Goal: Contribute content: Contribute content

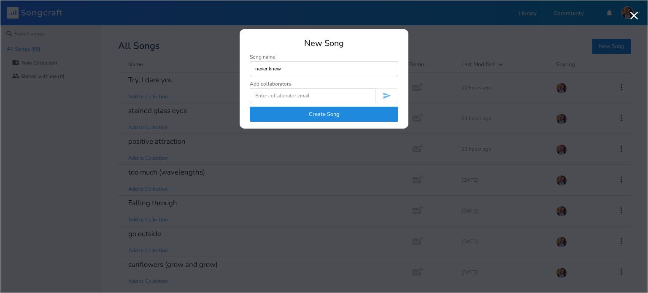
type input "never knew"
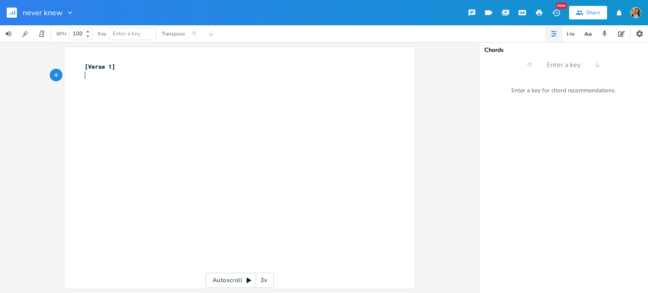
click at [195, 93] on div "xxxxxxxxxx [Verse 1] ​" at bounding box center [246, 176] width 326 height 231
type textarea "Am"
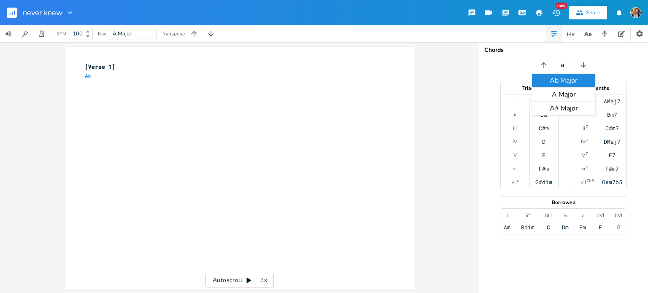
type input "a m"
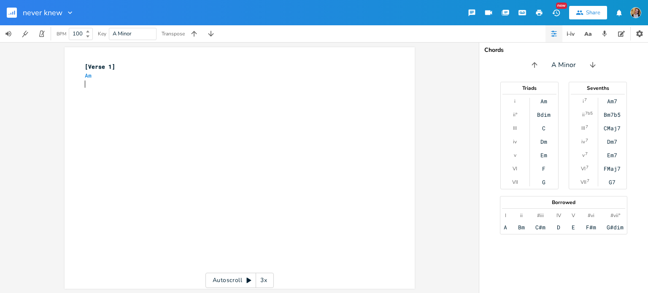
scroll to position [0, 0]
click at [106, 91] on div "xxxxxxxxxx [Verse 1] Am ​" at bounding box center [246, 176] width 326 height 231
click at [97, 76] on pre "Am" at bounding box center [235, 75] width 305 height 9
type textarea "F"
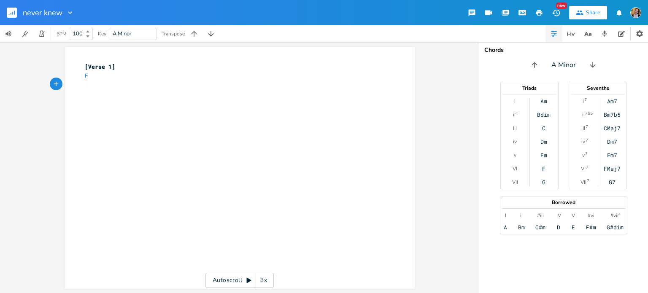
click at [93, 91] on div "xxxxxxxxxx [Verse 1] F ​" at bounding box center [246, 176] width 326 height 231
type textarea "I"
type textarea "I end the call ym"
type textarea "my cheeks"
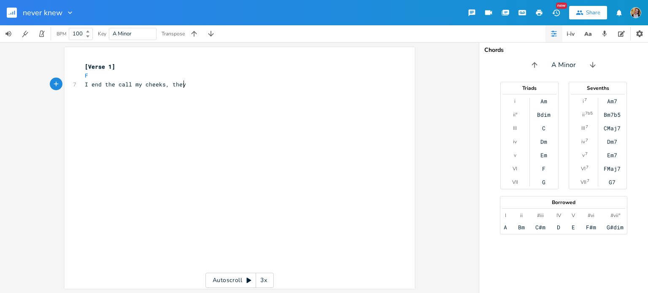
type textarea ", they j"
type textarea "jhurt"
type textarea "hurt"
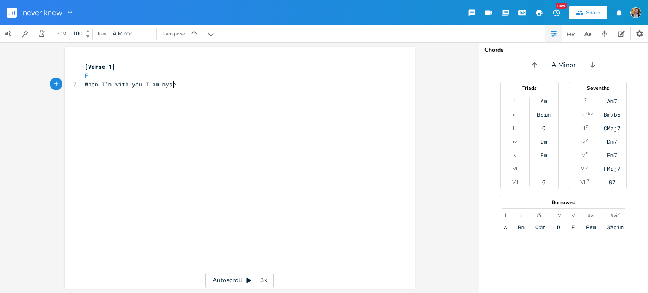
type textarea "When I'm with you I am myself"
type textarea "Mask do"
type textarea "rops, completely"
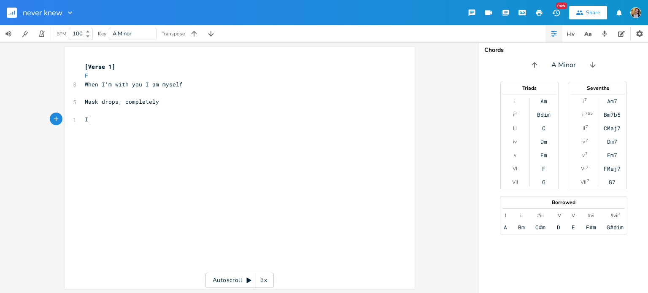
type textarea "I"
type textarea "t's k"
type textarea "just with you and no one else"
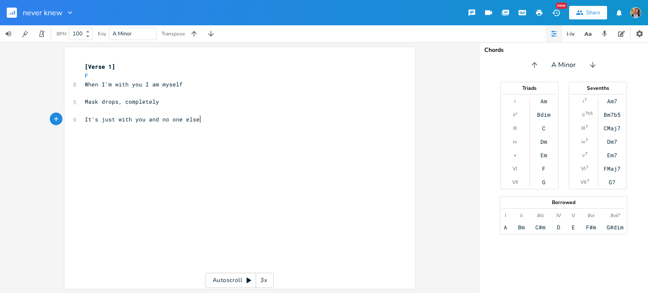
click at [91, 122] on span "It's just with you and no one else" at bounding box center [142, 120] width 115 height 8
type textarea "'"
click at [91, 122] on span "It's just with you and no one else" at bounding box center [142, 120] width 115 height 8
click at [204, 119] on pre "It's just with you and no one else" at bounding box center [235, 119] width 305 height 9
type textarea "It's just with you and no one else"
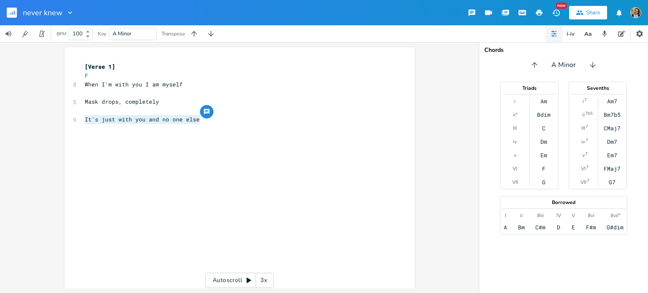
drag, startPoint x: 213, startPoint y: 120, endPoint x: 82, endPoint y: 118, distance: 131.2
click at [83, 118] on pre "It's just with you and no one else" at bounding box center [235, 119] width 305 height 9
click at [153, 87] on span "When I'm with you I am myself" at bounding box center [134, 85] width 98 height 8
type textarea "feel"
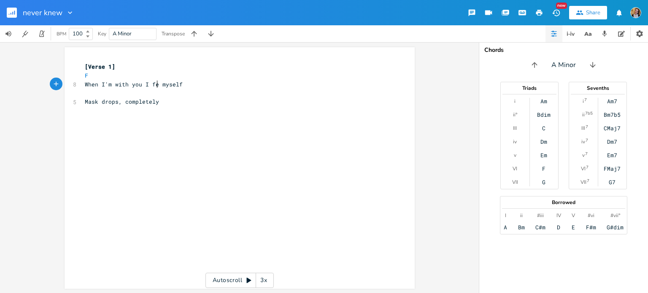
scroll to position [0, 8]
click at [122, 115] on pre "​" at bounding box center [235, 119] width 305 height 9
click at [85, 101] on span "Mask drops, completely" at bounding box center [122, 102] width 74 height 8
type textarea "y m"
click at [100, 122] on pre "​" at bounding box center [235, 119] width 305 height 9
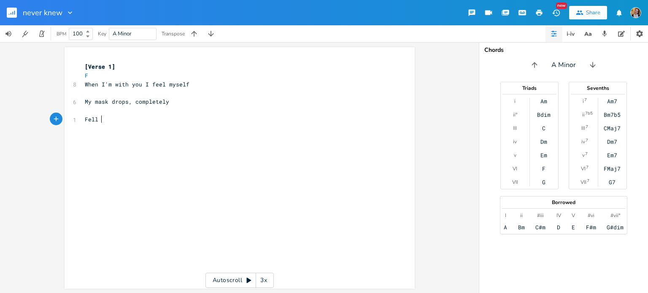
type textarea "Fell I"
type textarea "el I don't need nobody else"
type textarea "And bad"
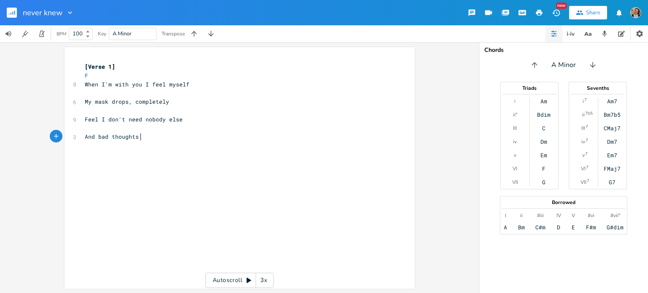
type textarea "ad thoughts v"
type textarea "can't defeat me"
click at [148, 119] on span "Feel I don't need nobody else" at bounding box center [134, 120] width 98 height 8
type textarea "Feel I don't need nobody else"
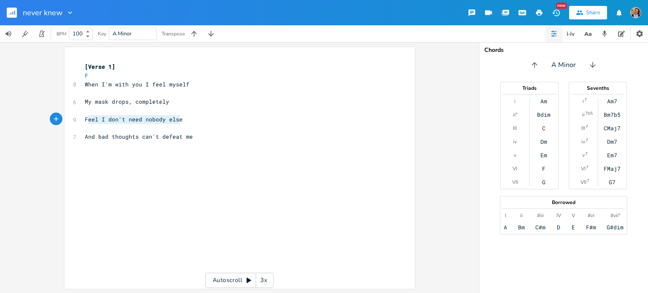
drag, startPoint x: 186, startPoint y: 119, endPoint x: 76, endPoint y: 120, distance: 109.7
click at [76, 120] on div "Feel I don't need nobody else x [Verse 1] F 8 When I'm with you I feel myself ​…" at bounding box center [240, 168] width 350 height 242
type textarea "Protected by your"
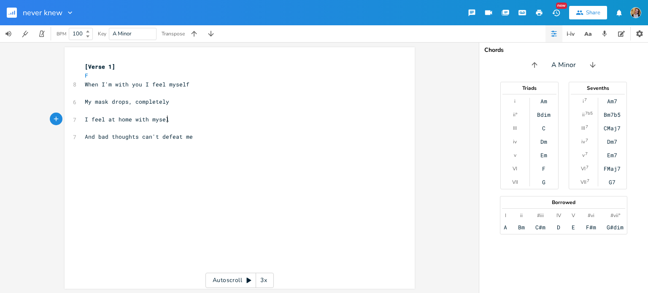
type textarea "I feel at home with myself"
click at [170, 86] on span "When I'm with you I feel myself" at bounding box center [137, 85] width 105 height 8
type textarea "myself"
click at [170, 86] on span "When I'm with you I feel myself" at bounding box center [137, 85] width 105 height 8
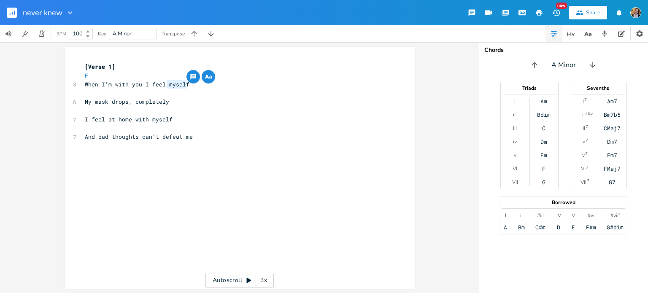
click at [138, 114] on pre "​" at bounding box center [235, 110] width 305 height 9
click at [181, 88] on pre "When I'm with you I feel myself" at bounding box center [235, 84] width 305 height 9
type textarea "myself"
click at [181, 88] on pre "When I'm with you I feel myself" at bounding box center [235, 84] width 305 height 9
click at [169, 119] on pre "I feel at home with myself" at bounding box center [235, 119] width 305 height 9
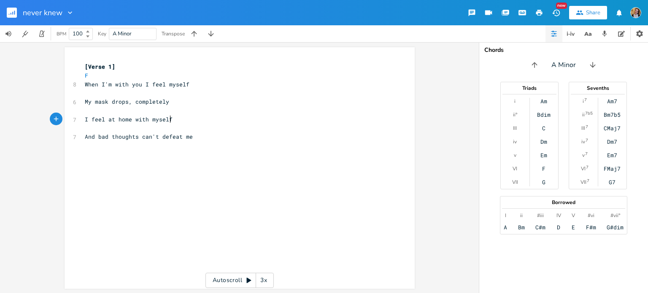
type textarea "myself"
click at [169, 119] on pre "I feel at home with myself" at bounding box center [235, 119] width 305 height 9
click at [131, 119] on span "I feel at home with myself" at bounding box center [129, 120] width 88 height 8
drag, startPoint x: 181, startPoint y: 121, endPoint x: 89, endPoint y: 118, distance: 91.2
click at [89, 118] on pre "I feel at home with myself" at bounding box center [235, 119] width 305 height 9
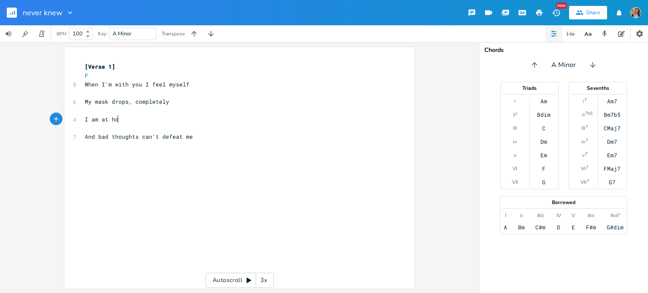
type textarea "am at hoe"
type textarea "me"
click at [116, 116] on span "I am at home" at bounding box center [105, 120] width 40 height 8
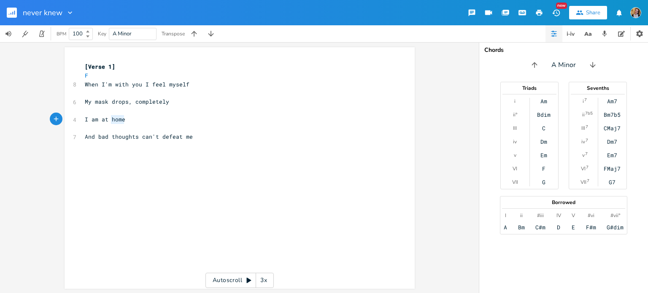
click at [116, 116] on span "I am at home" at bounding box center [105, 120] width 40 height 8
type textarea "My cheeks don't hurt from"
click at [202, 120] on pre "My cheeks don't hurt from" at bounding box center [235, 119] width 305 height 9
click at [139, 76] on pre "F" at bounding box center [235, 75] width 305 height 9
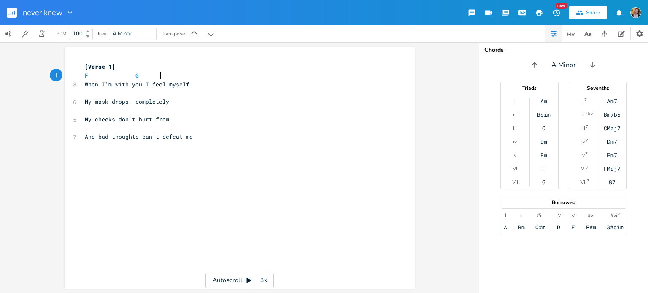
scroll to position [0, 44]
type textarea "G"
type textarea "C"
click at [147, 92] on pre "​" at bounding box center [235, 93] width 305 height 9
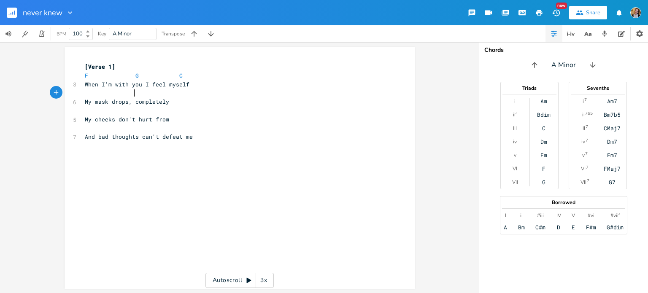
type textarea "F"
type textarea "Dm"
click at [87, 110] on pre "​" at bounding box center [235, 110] width 305 height 9
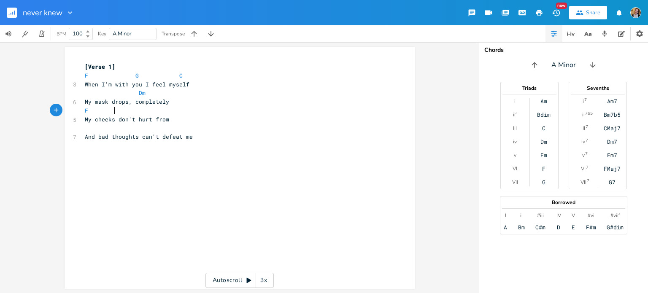
type textarea "F"
drag, startPoint x: 180, startPoint y: 119, endPoint x: 114, endPoint y: 119, distance: 66.2
click at [114, 119] on pre "My cheeks don't hurt from" at bounding box center [235, 119] width 305 height 9
type textarea "don't hurt from"
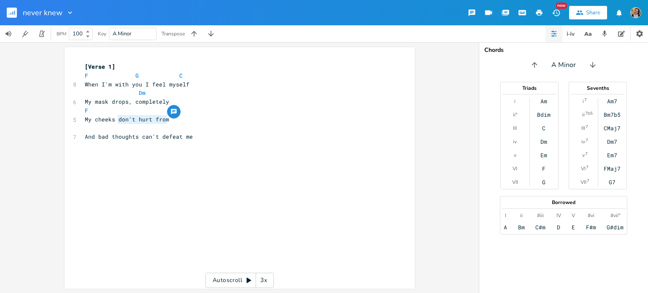
click at [144, 123] on pre "My cheeks don't hurt from" at bounding box center [235, 119] width 305 height 9
click at [181, 124] on pre "​" at bounding box center [235, 128] width 305 height 9
type textarea "overwhlem"
click at [87, 140] on span "And bad thoughts can't defeat me" at bounding box center [139, 137] width 108 height 8
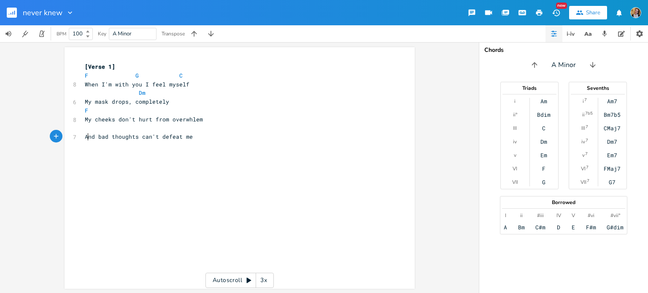
type textarea "And"
click at [87, 140] on span "And bad thoughts can't defeat me" at bounding box center [139, 137] width 108 height 8
click at [180, 111] on pre "F" at bounding box center [235, 110] width 305 height 9
type textarea "G C"
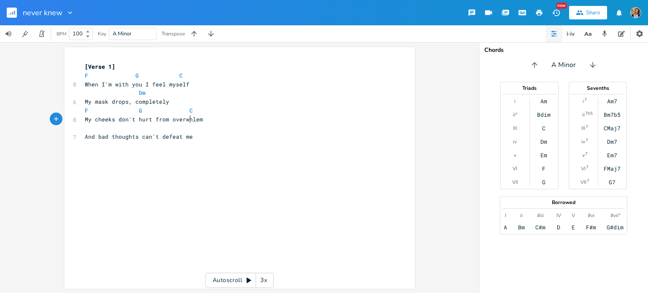
click at [188, 116] on span "My cheeks don't hurt from overwhlem" at bounding box center [144, 120] width 118 height 8
type textarea "overwhelm"
click at [173, 120] on span "My cheeks don't hurt from overwhelm" at bounding box center [144, 120] width 118 height 8
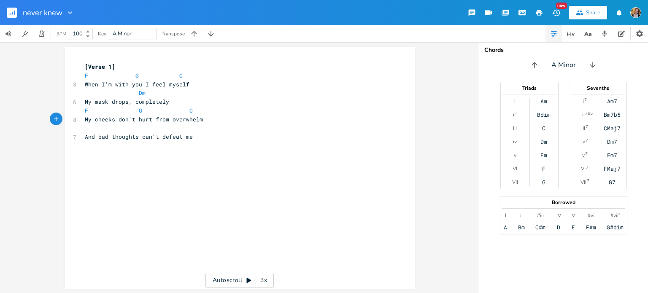
click at [173, 120] on span "My cheeks don't hurt from overwhelm" at bounding box center [144, 120] width 118 height 8
type textarea "feelings being withheld"
click at [231, 120] on span "My cheeks don't hurt from feelings being withheld" at bounding box center [167, 120] width 165 height 8
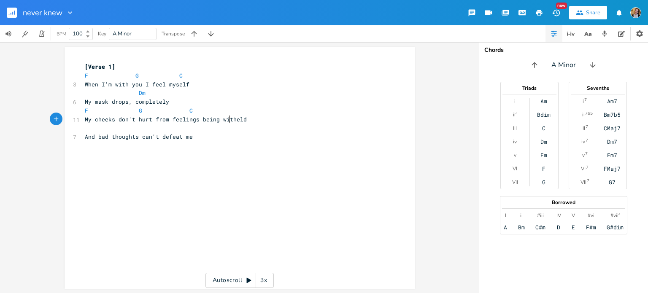
type textarea "h"
click at [229, 131] on pre "​" at bounding box center [235, 128] width 305 height 9
click at [202, 131] on pre "​" at bounding box center [235, 128] width 305 height 9
click at [205, 138] on pre "And bad thoughts can't defeat me" at bounding box center [235, 136] width 305 height 9
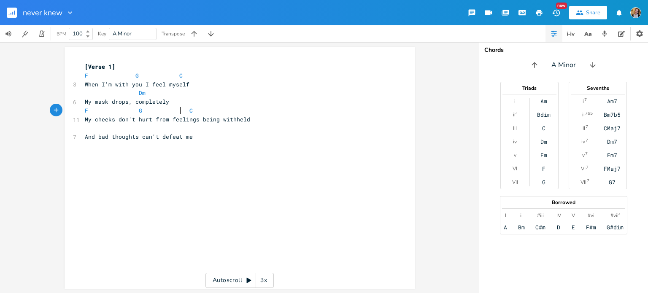
click at [179, 112] on span "F G C" at bounding box center [139, 111] width 108 height 8
click at [151, 125] on pre "​" at bounding box center [235, 128] width 305 height 9
type textarea "Dm"
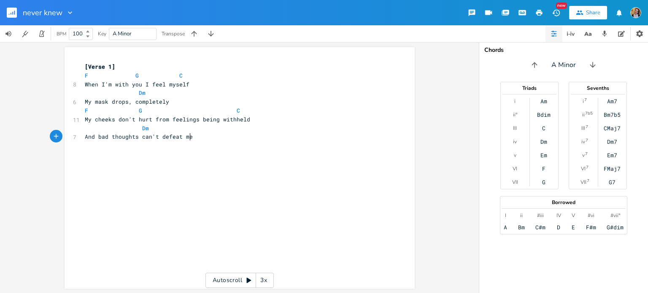
click at [199, 139] on pre "And bad thoughts can't defeat me" at bounding box center [235, 136] width 305 height 9
type textarea "I don't need to sy"
type textarea "ay a thing"
type textarea "You and me share eveu"
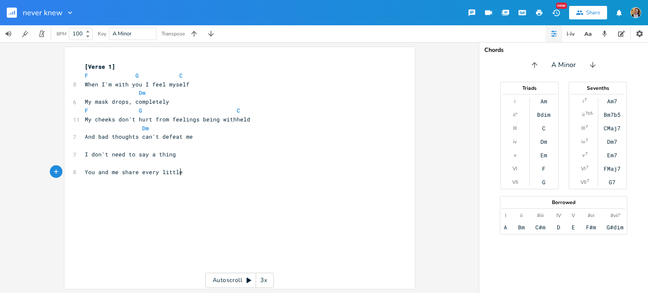
scroll to position [0, 19]
type textarea "ry little feeling"
click at [151, 142] on pre "​" at bounding box center [235, 145] width 305 height 9
type textarea "F G"
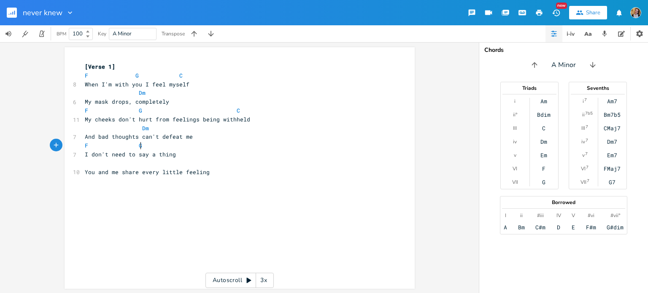
scroll to position [0, 28]
type textarea "g"
drag, startPoint x: 225, startPoint y: 172, endPoint x: 138, endPoint y: 173, distance: 86.9
click at [138, 173] on pre "You and me share every little feeling" at bounding box center [235, 172] width 305 height 9
type textarea "ebvery"
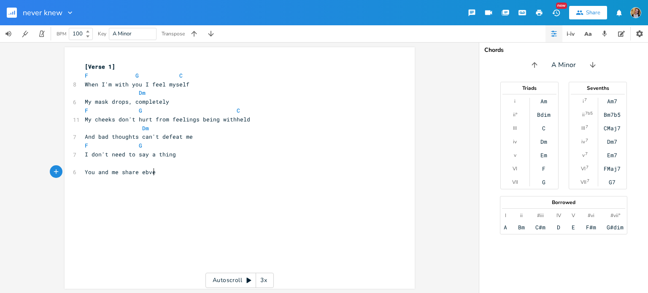
scroll to position [0, 16]
type input "f"
click at [552, 56] on div "Chords F Major Triads I ii iii IV V vi vii° F Gm Am Bb C [PERSON_NAME] Sevenths…" at bounding box center [563, 167] width 169 height 251
type input "c"
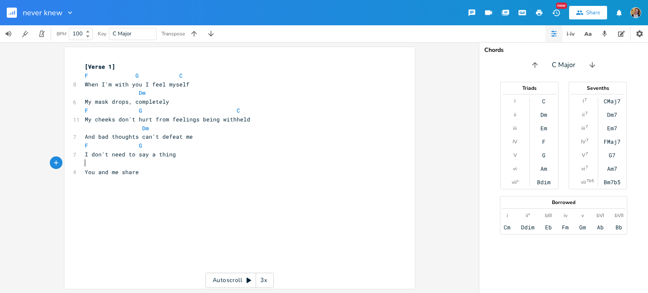
click at [83, 163] on pre "​" at bounding box center [235, 163] width 305 height 9
type textarea "Am"
click at [148, 174] on pre "You and me share" at bounding box center [235, 172] width 305 height 9
type textarea "every thought and feekung"
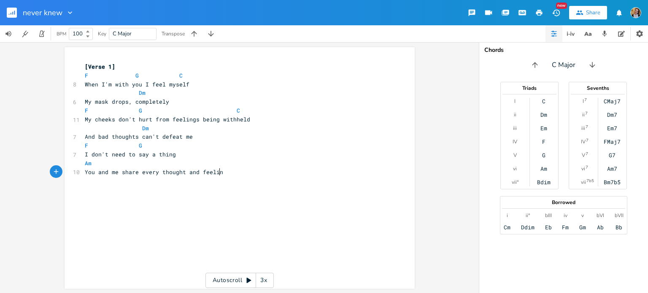
type textarea "ling"
click at [158, 168] on pre "You and me share every thought and feeling" at bounding box center [235, 172] width 305 height 9
click at [169, 165] on pre "Am" at bounding box center [235, 163] width 305 height 9
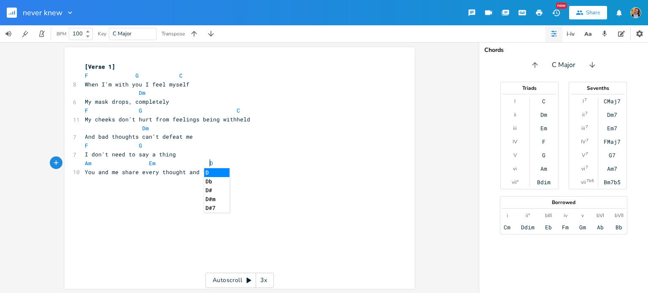
type textarea "Em Dm"
click at [265, 178] on pre "​" at bounding box center [235, 180] width 305 height 9
click at [248, 175] on pre "You and me share every thought and feeling" at bounding box center [235, 172] width 305 height 9
click at [231, 177] on pre "​" at bounding box center [235, 180] width 305 height 9
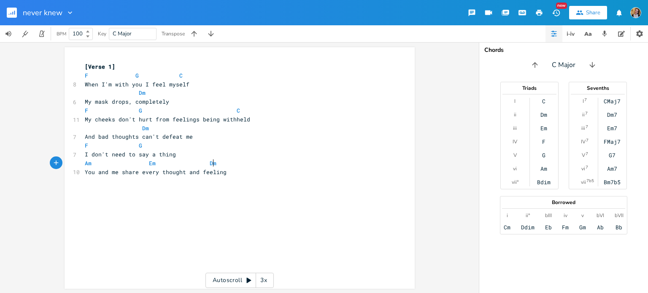
click at [245, 165] on pre "Am Em Dm" at bounding box center [235, 163] width 305 height 9
click at [253, 172] on pre "You and me share every thought and feeling" at bounding box center [235, 172] width 305 height 9
type textarea "Like roots to the same tree"
type textarea "ee,"
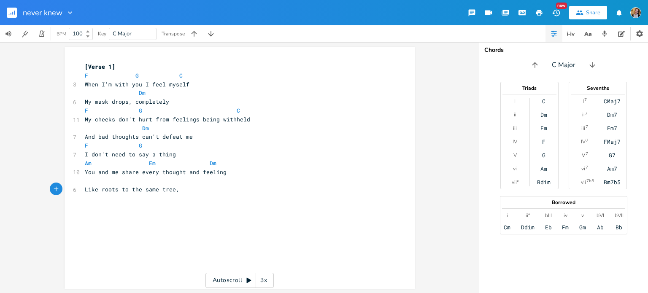
scroll to position [0, 8]
type textarea "I know that you feel it too"
type textarea "[Verse 2]"
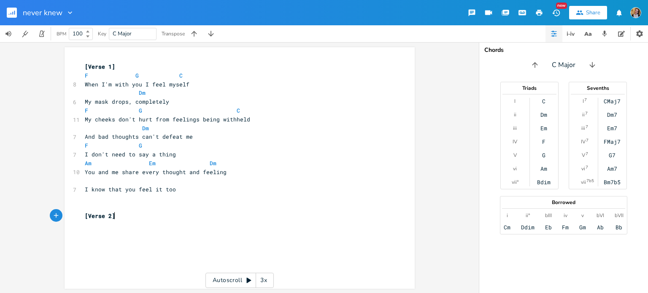
click at [173, 197] on pre "​" at bounding box center [235, 198] width 305 height 9
type textarea "ooh"
click at [161, 207] on pre "[Verse 2]" at bounding box center [235, 207] width 305 height 9
click at [116, 230] on pre "​" at bounding box center [235, 233] width 305 height 9
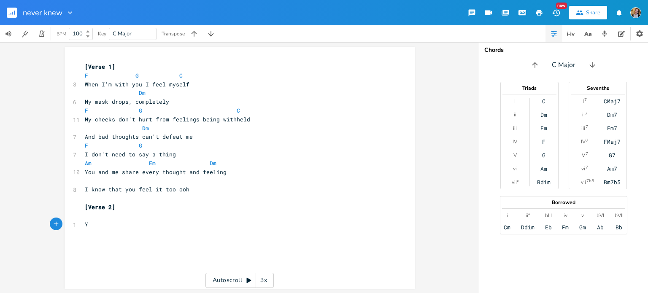
type textarea "You"
type textarea "Y"
type textarea "Come inside I'll close th"
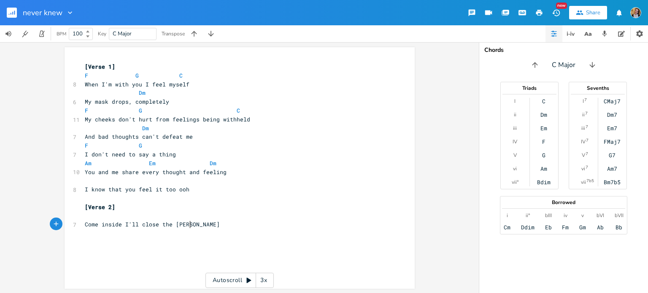
type textarea "e curtsin"
type textarea "ains (I"
type textarea "("
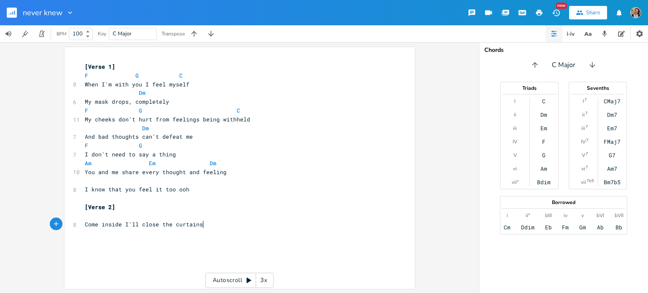
scroll to position [0, 3]
type textarea "I'bve bou"
type textarea "ve boig"
type textarea "hot"
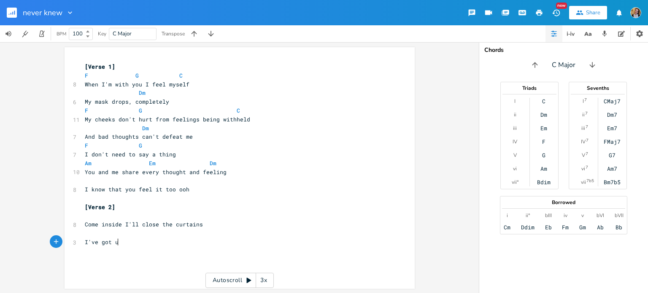
type textarea "got u"
type textarea "n"
type textarea "s blackout bk"
type textarea "linds, so you cam take"
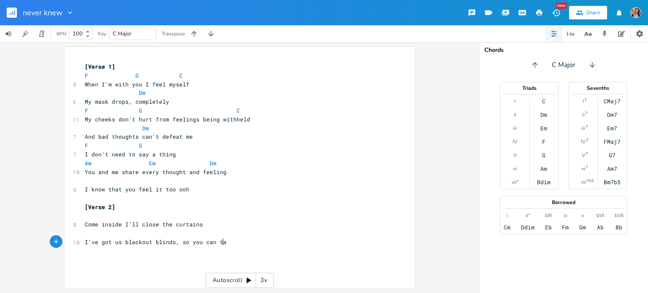
type textarea "n tae"
type textarea "ke your time"
type textarea "No one els"
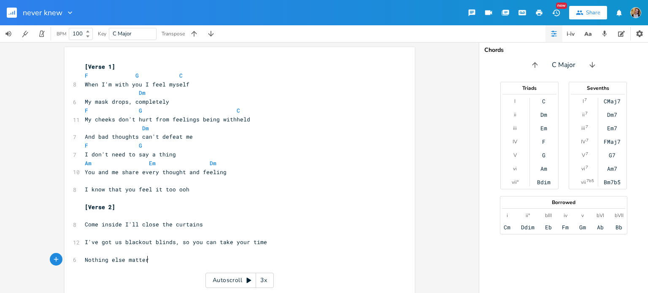
type textarea "thing else matters"
type textarea "I know that you feel it too ooh"
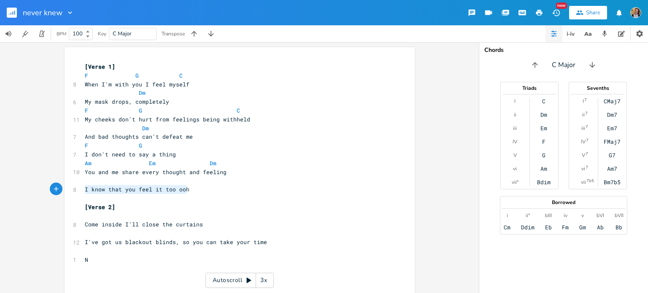
drag, startPoint x: 192, startPoint y: 188, endPoint x: 76, endPoint y: 186, distance: 116.0
click at [76, 186] on div "I know that you feel it too ooh x [Verse 1] F G C 8 When I'm with you I feel my…" at bounding box center [240, 174] width 350 height 255
type textarea "S"
drag, startPoint x: 105, startPoint y: 155, endPoint x: 78, endPoint y: 158, distance: 27.2
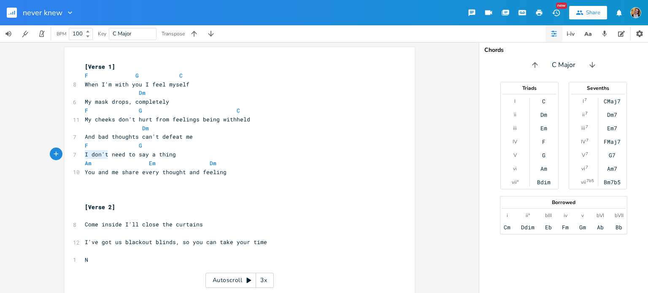
click at [78, 158] on div "I don't x [Verse 1] F G C 8 When I'm with you I feel myself Dm 6 My mask drops,…" at bounding box center [240, 174] width 350 height 255
type textarea "M"
type textarea "Never"
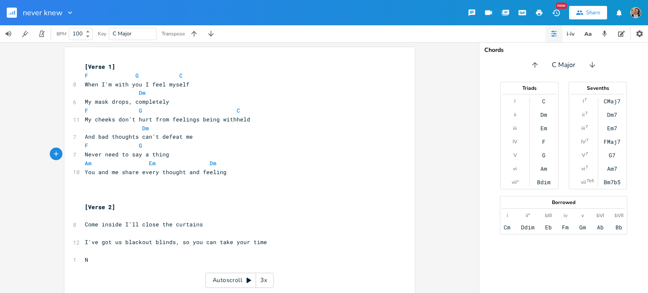
click at [96, 150] on pre "F G" at bounding box center [235, 145] width 305 height 9
click at [88, 156] on span "Never need to say a thing" at bounding box center [127, 155] width 84 height 8
type textarea "Never"
click at [88, 156] on span "Never need to say a thing" at bounding box center [127, 155] width 84 height 8
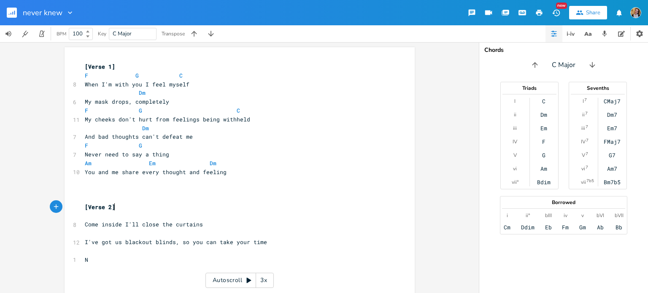
click at [148, 211] on pre "[Verse 2]" at bounding box center [235, 207] width 305 height 9
click at [94, 152] on span "Never need to say a thing" at bounding box center [127, 155] width 84 height 8
type textarea "I do"
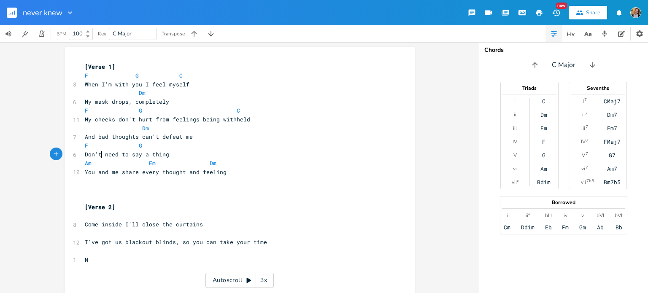
type textarea "Don't"
type textarea "a["
click at [128, 156] on span "Don't need to say a thing" at bounding box center [127, 155] width 84 height 8
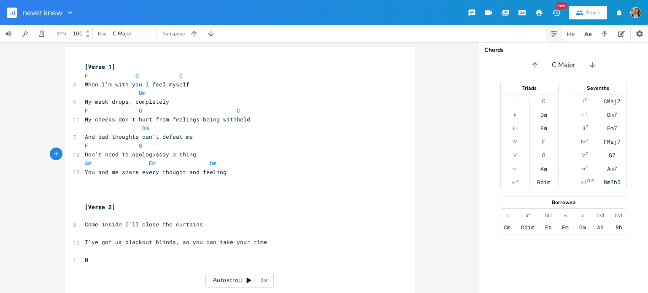
type textarea "apologuse"
type textarea "ise"
type textarea "D"
type textarea "I don't need to"
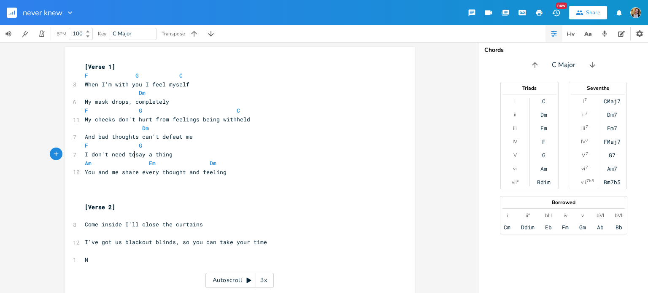
scroll to position [0, 37]
click at [130, 167] on pre "Am Em Dm" at bounding box center [235, 163] width 305 height 9
click at [83, 175] on pre "You and me share every thought and feeling" at bounding box center [235, 172] width 305 height 9
type textarea "When y"
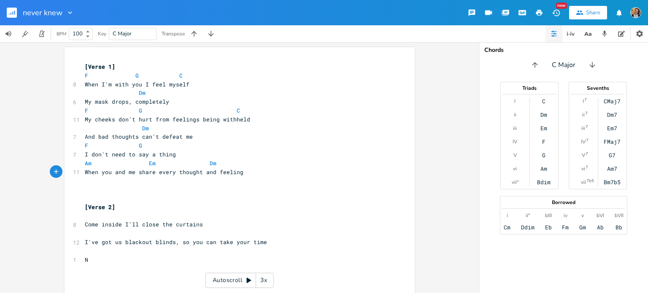
click at [137, 173] on span "When you and me share every thought and feeling" at bounding box center [164, 172] width 159 height 8
type textarea "share"
click at [137, 173] on span "When you and me share every thought and feeling" at bounding box center [164, 172] width 159 height 8
click at [218, 170] on span "When you and me share every thought and feeling" at bounding box center [164, 172] width 159 height 8
click at [202, 189] on pre "​" at bounding box center [235, 189] width 305 height 9
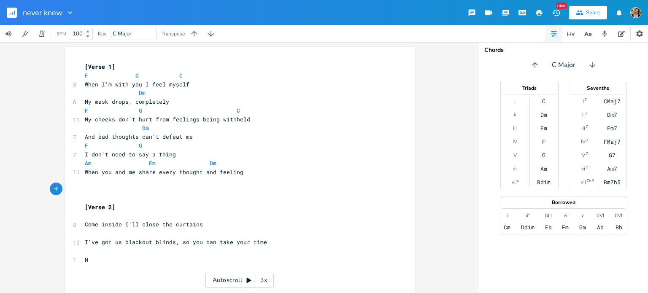
click at [124, 189] on pre "​" at bounding box center [235, 189] width 305 height 9
click at [92, 170] on span "When you and me share every thought and feeling" at bounding box center [164, 172] width 159 height 8
type textarea "When"
click at [92, 170] on span "When you and me share every thought and feeling" at bounding box center [164, 172] width 159 height 8
click at [177, 178] on pre "​" at bounding box center [235, 180] width 305 height 9
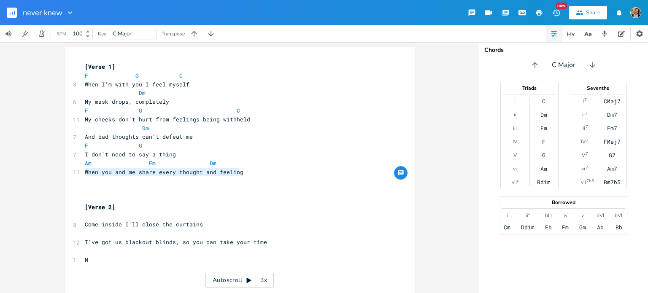
drag, startPoint x: 245, startPoint y: 173, endPoint x: 67, endPoint y: 170, distance: 177.2
click at [67, 170] on div "When you and me share every thought and feeling x [Verse 1] F G C 8 When I'm wi…" at bounding box center [240, 174] width 350 height 255
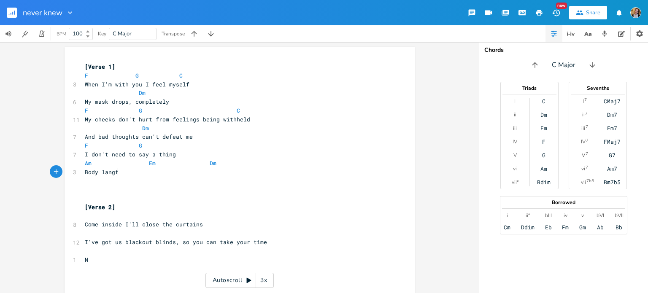
type textarea "Body langfa"
type textarea "uage"
type textarea "You don't care, you find it all endearimg"
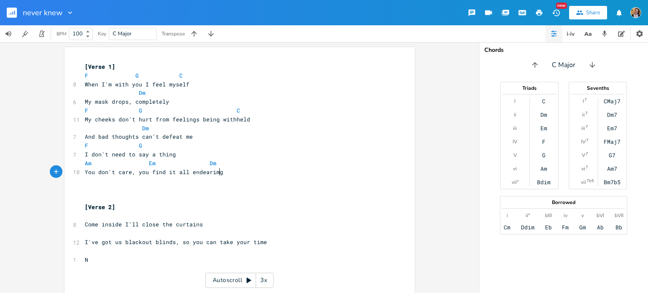
scroll to position [0, 98]
type textarea "ng"
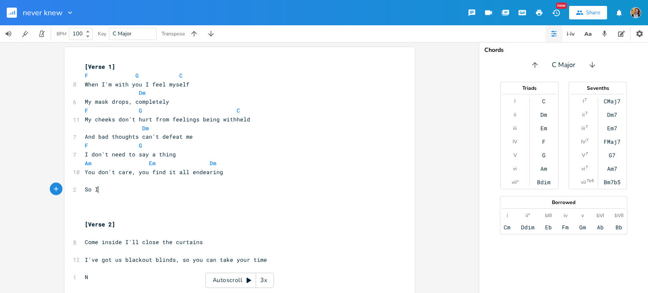
type textarea "So I;"
type textarea "'ll e"
type textarea "let the love come in"
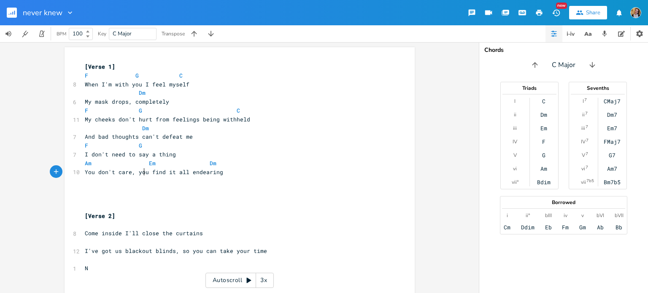
click at [141, 168] on pre "You don't care, you find it all endearing" at bounding box center [235, 172] width 305 height 9
click at [91, 223] on pre "​" at bounding box center [235, 224] width 305 height 9
type textarea "G"
type textarea "F"
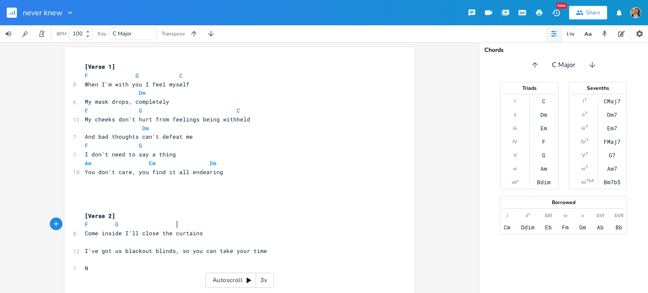
type textarea "G C"
click at [106, 243] on pre "​" at bounding box center [235, 242] width 305 height 9
type textarea "Dm"
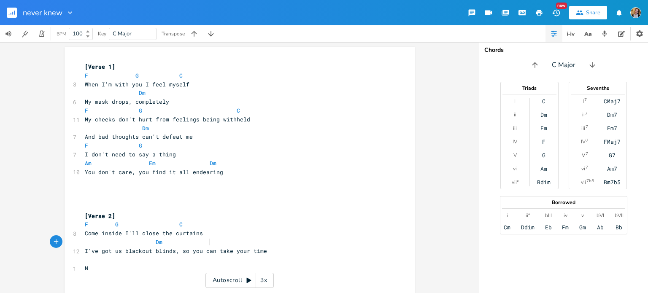
scroll to position [0, 65]
click at [180, 253] on span "I've got us blackout blinds, so you can take your time" at bounding box center [176, 251] width 182 height 8
type textarea "S"
click at [191, 270] on pre "So you can take your time" at bounding box center [235, 268] width 305 height 9
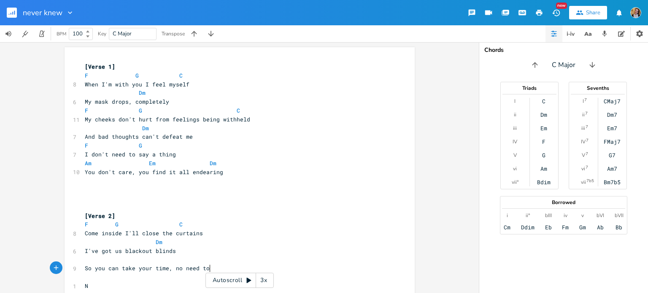
scroll to position [0, 30]
type textarea ", no need to feel exposed"
click at [136, 202] on pre "​" at bounding box center [235, 198] width 305 height 9
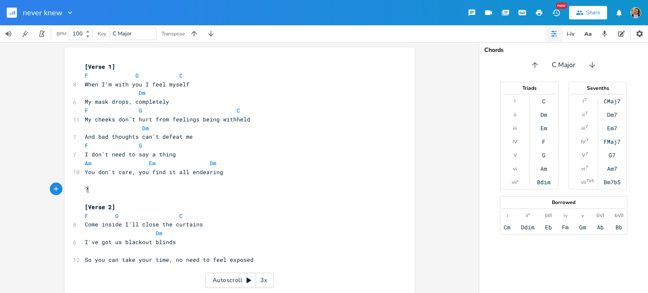
scroll to position [0, 4]
type textarea "??"
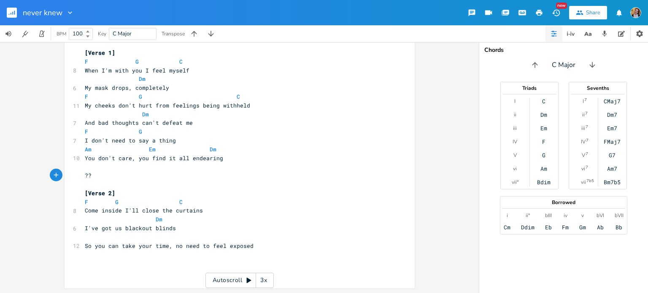
click at [89, 212] on span "Come inside I'll close the curtains" at bounding box center [144, 211] width 118 height 8
click at [98, 219] on span "Dm" at bounding box center [154, 220] width 138 height 8
click at [83, 224] on pre "I've got us blackout blinds" at bounding box center [235, 228] width 305 height 9
type textarea "Dm"
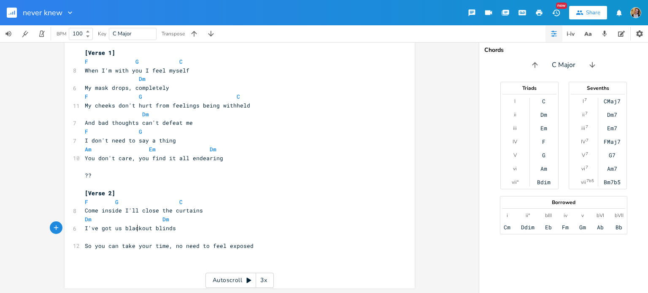
click at [134, 229] on span "I've got us blackout blinds" at bounding box center [130, 228] width 91 height 8
type textarea "ed"
type textarea "So you can take your time, no need to feel exposed"
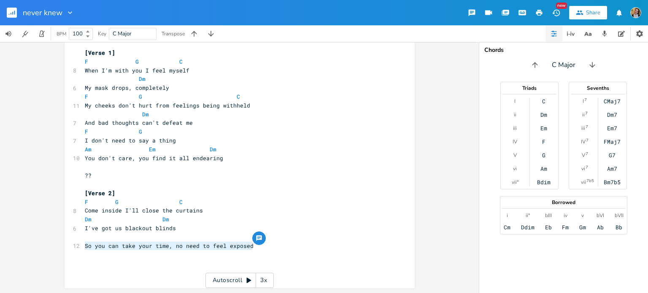
drag, startPoint x: 267, startPoint y: 244, endPoint x: 65, endPoint y: 248, distance: 202.5
click at [65, 248] on div "So you can take your time, no need to feel exposed x [Verse 1] F G C 8 When I'm…" at bounding box center [240, 160] width 350 height 255
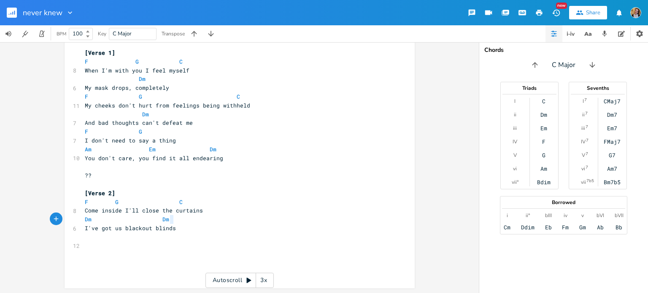
drag, startPoint x: 169, startPoint y: 219, endPoint x: 148, endPoint y: 220, distance: 20.3
click at [148, 220] on span "Dm Dm" at bounding box center [157, 220] width 145 height 8
type textarea "F"
click at [152, 220] on span "F" at bounding box center [153, 220] width 3 height 8
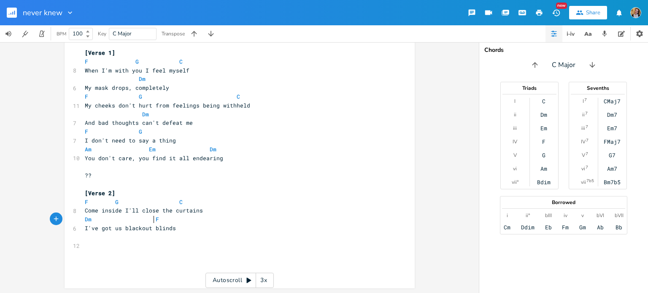
scroll to position [0, 2]
drag, startPoint x: 161, startPoint y: 234, endPoint x: 160, endPoint y: 247, distance: 12.7
click at [160, 247] on div "[Verse 1] F G C 8 When I'm with you I feel myself Dm 6 My mask drops, completel…" at bounding box center [235, 163] width 305 height 228
click at [160, 247] on pre "​" at bounding box center [235, 246] width 305 height 9
type textarea "So fee"
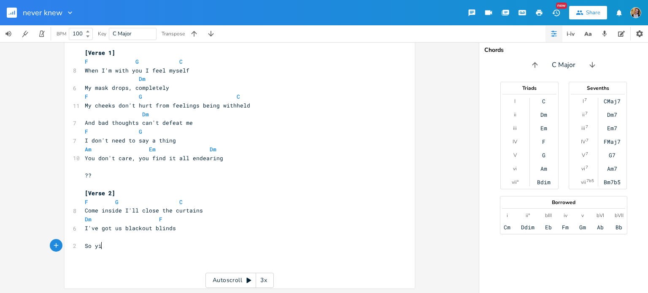
type textarea "yiu"
type textarea "oiu"
type textarea "u feel safe until you feel certain"
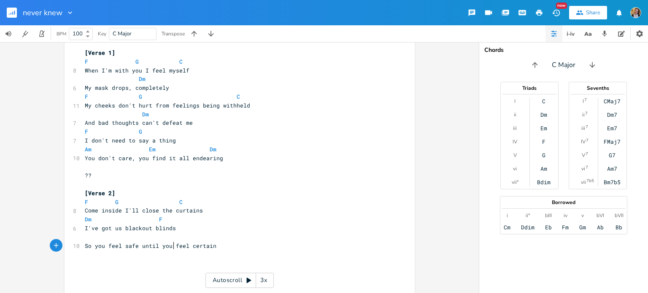
click at [173, 247] on span "So you feel safe until you feel certain" at bounding box center [151, 246] width 132 height 8
type textarea "can"
click at [150, 242] on pre "So you feel safe until you can feel certain" at bounding box center [235, 246] width 305 height 9
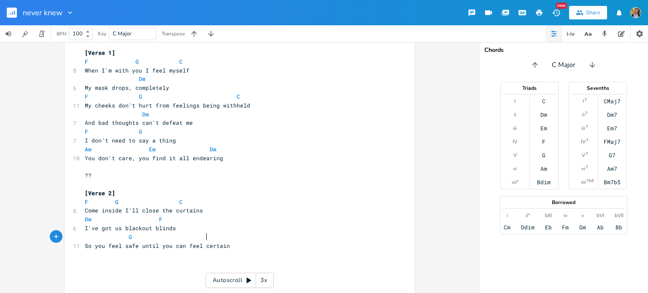
type textarea "G C"
click at [97, 268] on pre "​" at bounding box center [235, 272] width 305 height 9
click at [93, 267] on pre "​" at bounding box center [235, 263] width 305 height 9
type textarea "Nothing will"
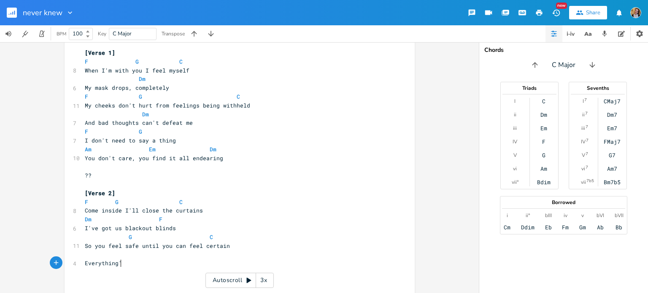
scroll to position [0, 30]
type textarea "Everything's ok"
type textarea "o-"
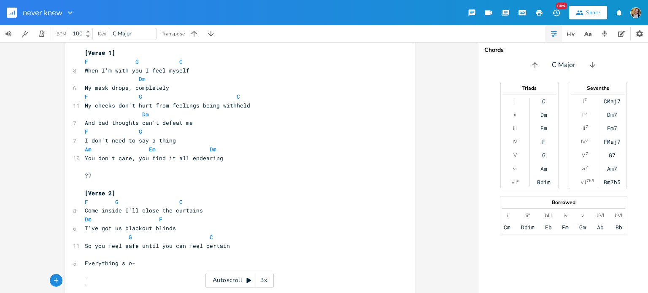
type textarea "-"
type textarea "'[PERSON_NAME] I"
type textarea "Everything's o- '[PERSON_NAME] I"
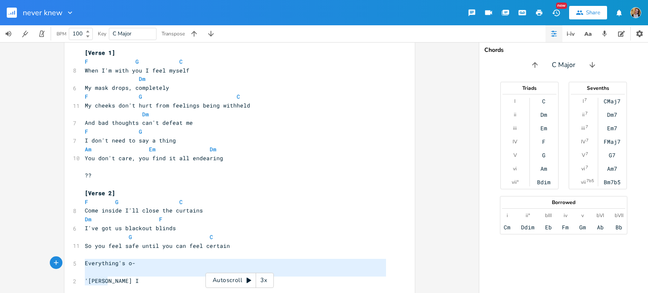
drag, startPoint x: 116, startPoint y: 282, endPoint x: 75, endPoint y: 263, distance: 46.0
click at [75, 263] on div "Everything's o- '[PERSON_NAME] I x [Verse 1] F G C 8 When I'm with you I feel m…" at bounding box center [240, 178] width 350 height 290
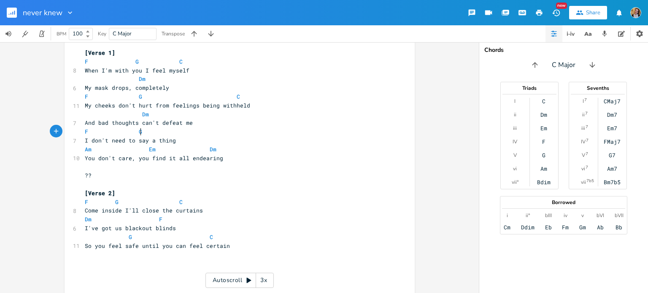
click at [183, 128] on pre "F G" at bounding box center [235, 131] width 305 height 9
click at [190, 124] on pre "And bad thoughts can't defeat me" at bounding box center [235, 123] width 305 height 9
click at [194, 132] on pre "F G" at bounding box center [235, 131] width 305 height 9
click at [208, 117] on pre "Dm" at bounding box center [235, 114] width 305 height 9
click at [249, 102] on pre "My cheeks don't hurt from feelings being withheld" at bounding box center [235, 105] width 305 height 9
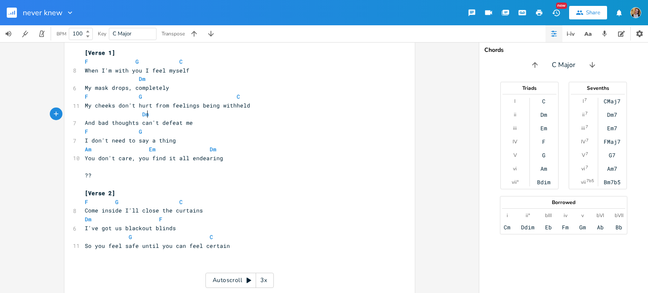
click at [220, 117] on pre "Dm" at bounding box center [235, 114] width 305 height 9
click at [207, 126] on pre "And bad thoughts can't defeat me" at bounding box center [235, 123] width 305 height 9
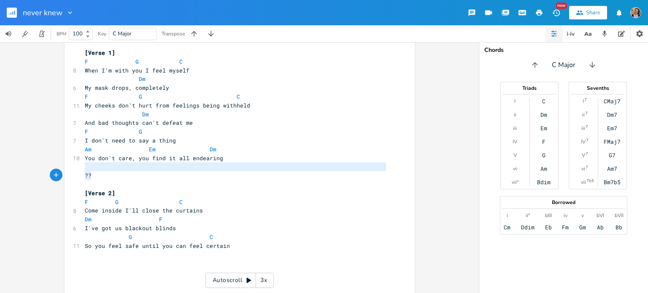
click at [106, 174] on div "?? x [Verse 1] F G C 8 When I'm with you I feel myself Dm 6 My mask drops, comp…" at bounding box center [240, 169] width 350 height 272
type textarea "??"
click at [94, 174] on div "button" at bounding box center [97, 167] width 13 height 13
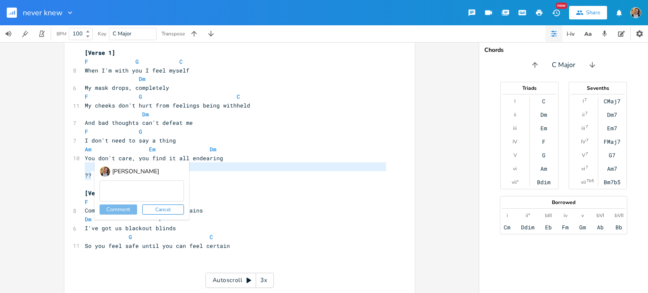
click at [85, 176] on span "??" at bounding box center [88, 176] width 7 height 8
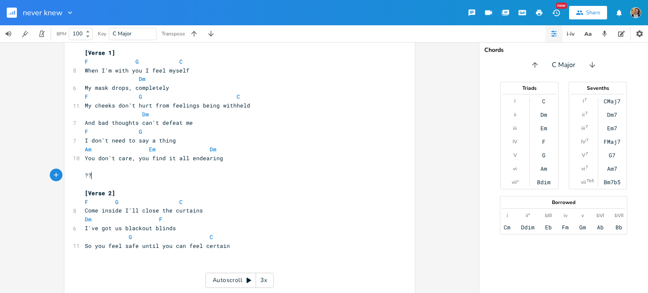
type textarea "?"
drag, startPoint x: 93, startPoint y: 175, endPoint x: 84, endPoint y: 175, distance: 8.4
click at [84, 175] on pre "??" at bounding box center [235, 175] width 305 height 9
type textarea "And"
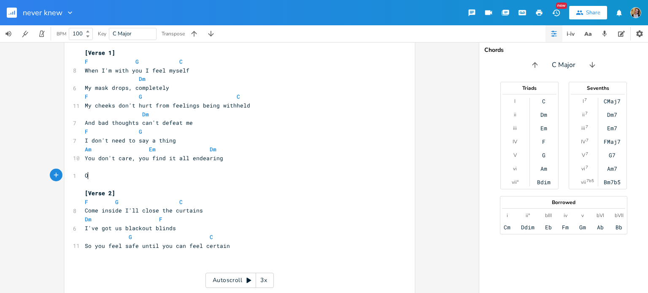
type textarea "Oh"
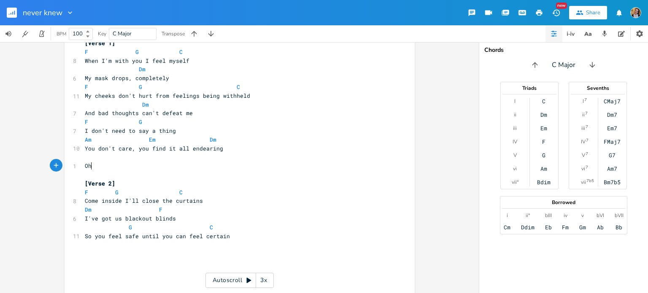
scroll to position [32, 0]
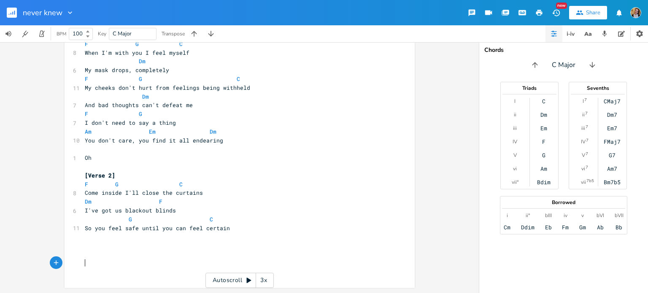
click at [105, 259] on pre "​" at bounding box center [235, 263] width 305 height 9
click at [105, 248] on pre "​" at bounding box center [235, 245] width 305 height 9
type textarea "Tha"
type textarea "ere's no reason you shpuld"
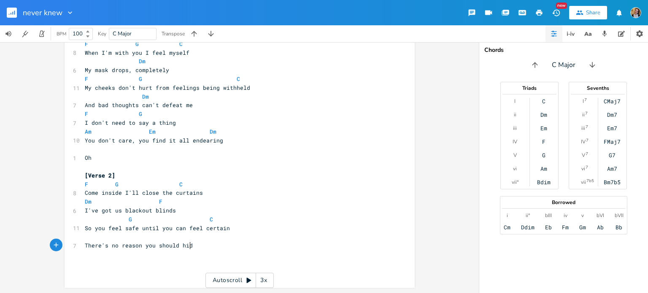
type textarea "ould hide"
type textarea "There's n"
drag, startPoint x: 83, startPoint y: 244, endPoint x: 112, endPoint y: 248, distance: 29.7
click at [112, 248] on span "There's no reason you should hide" at bounding box center [140, 246] width 111 height 8
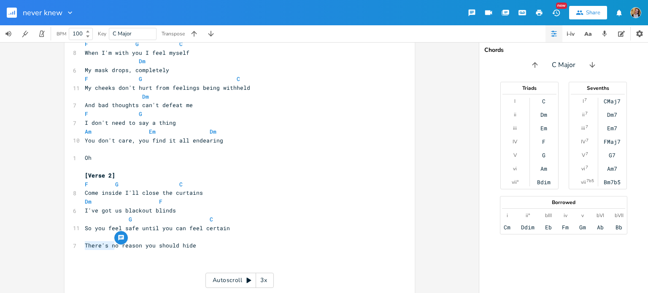
click at [142, 244] on span "There's no reason you should hide" at bounding box center [140, 246] width 111 height 8
type textarea "s no reason you should"
drag, startPoint x: 174, startPoint y: 246, endPoint x: 100, endPoint y: 242, distance: 73.9
click at [100, 242] on span "There's no reason you should hide" at bounding box center [140, 246] width 111 height 8
type textarea "is no need to"
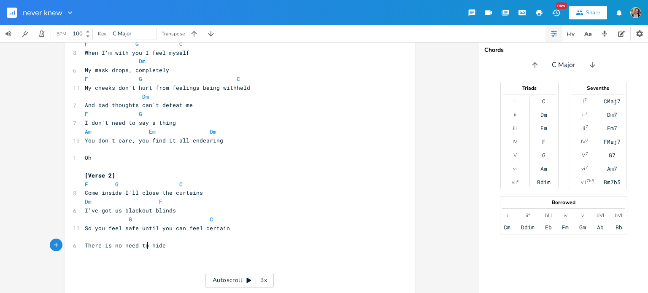
scroll to position [0, 33]
click at [104, 269] on pre "​" at bounding box center [235, 272] width 305 height 9
click at [114, 261] on pre "​" at bounding box center [235, 263] width 305 height 9
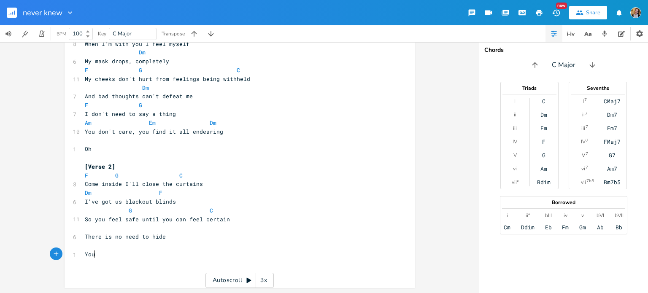
scroll to position [0, 8]
type textarea "You hs"
type textarea "If you hadn't said a thing, I wouldn't have known or"
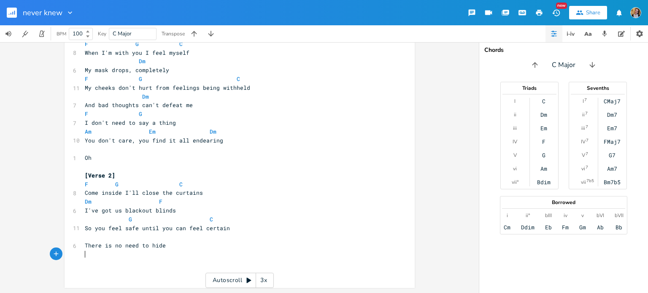
scroll to position [32, 0]
type textarea "S"
type textarea "When you feel it's not okay"
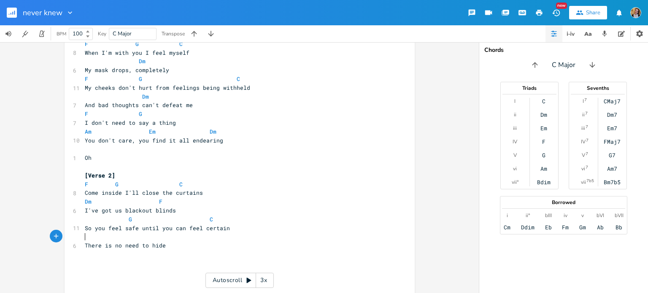
click at [84, 237] on pre "​" at bounding box center [235, 236] width 305 height 9
type textarea "Dm"
click at [121, 254] on pre "​" at bounding box center [235, 254] width 305 height 9
click at [128, 257] on pre "​" at bounding box center [235, 254] width 305 height 9
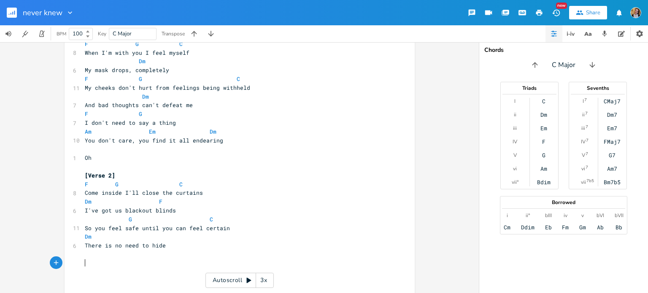
click at [139, 259] on pre "​" at bounding box center [235, 263] width 305 height 9
type textarea "I"
type textarea "You are"
type textarea "When t"
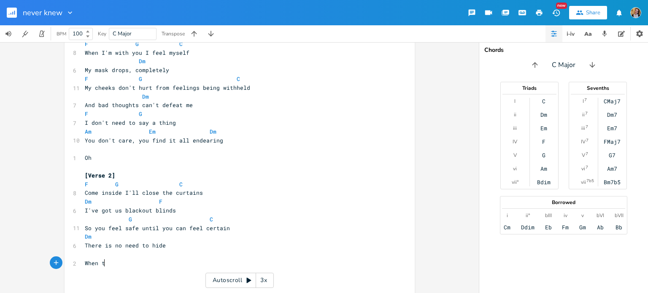
scroll to position [0, 19]
type textarea "U"
type textarea "If the loghts"
type textarea "ih"
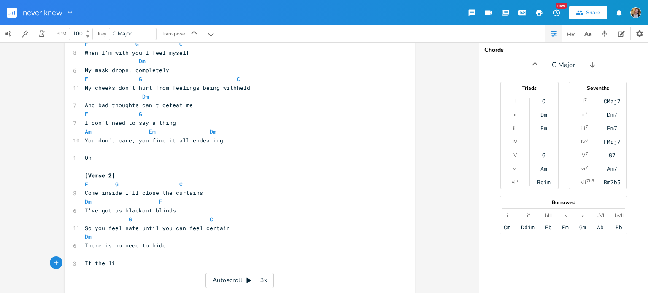
scroll to position [0, 4]
type textarea "gh"
type textarea "[chorus["
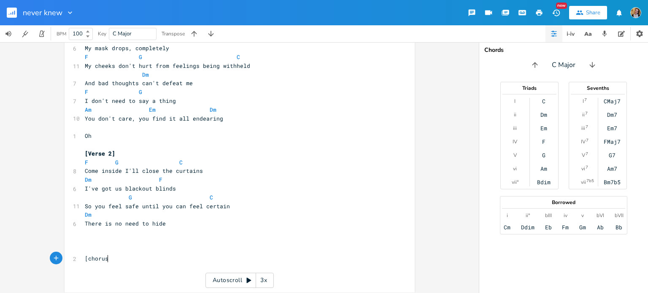
type textarea "]"
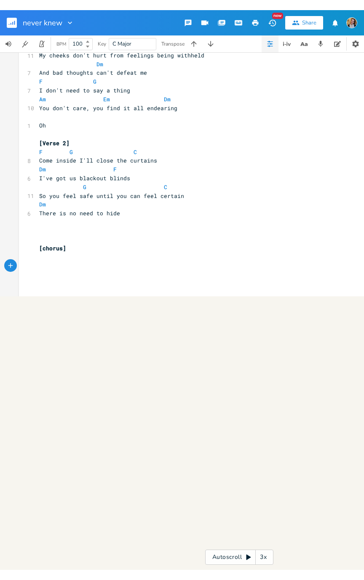
scroll to position [5, 0]
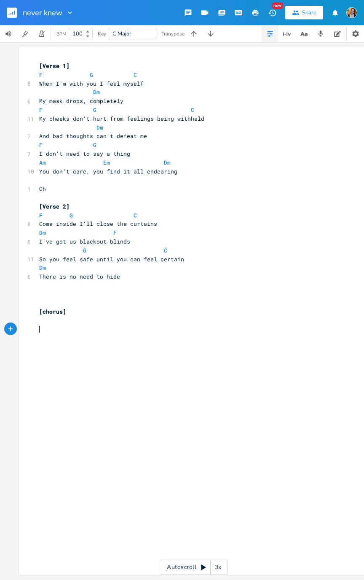
click at [16, 13] on rect "button" at bounding box center [12, 13] width 10 height 10
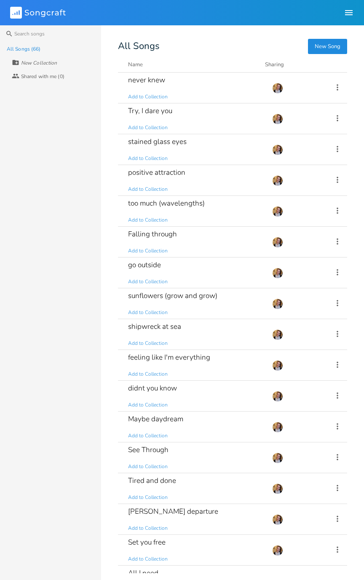
click at [223, 182] on div "positive attraction Add to Collection" at bounding box center [195, 180] width 134 height 30
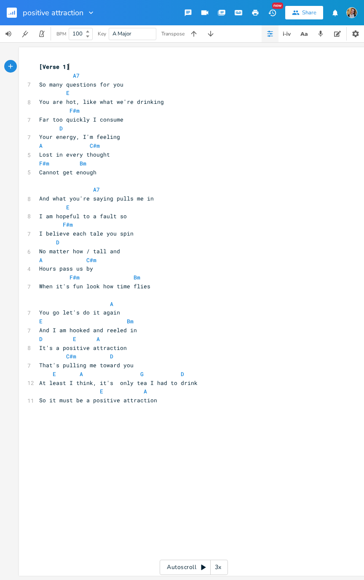
click at [14, 12] on icon "button" at bounding box center [14, 13] width 1 height 4
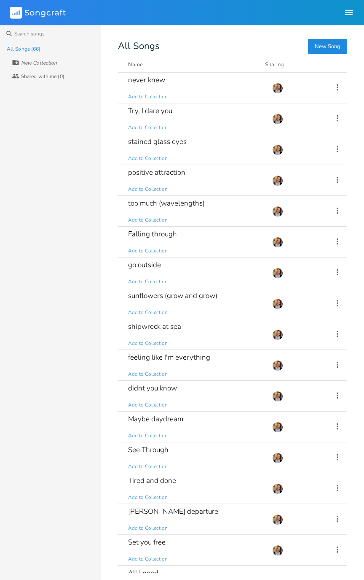
click at [224, 215] on div "too much (wavelengths) Add to Collection" at bounding box center [195, 211] width 134 height 30
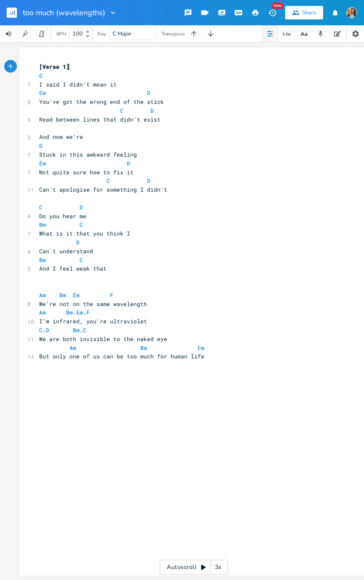
click at [13, 10] on rect "button" at bounding box center [12, 13] width 10 height 10
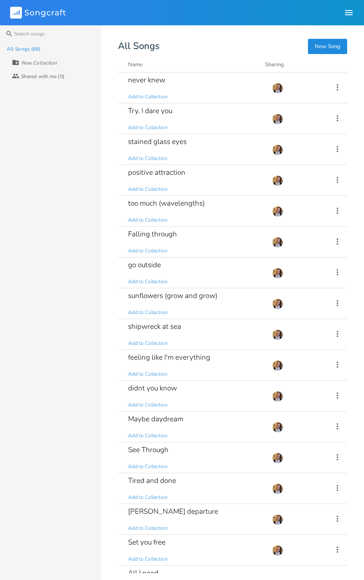
click at [212, 293] on div "didnt you know Add to Collection" at bounding box center [195, 395] width 134 height 30
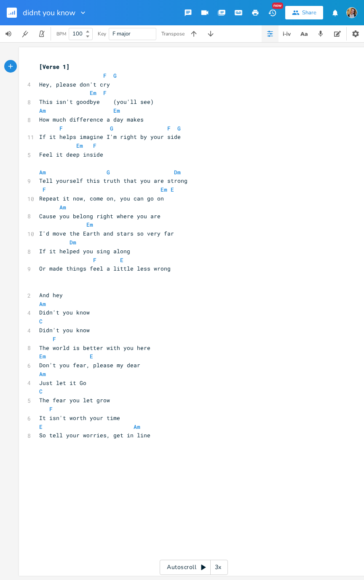
click at [10, 9] on rect "button" at bounding box center [12, 13] width 10 height 10
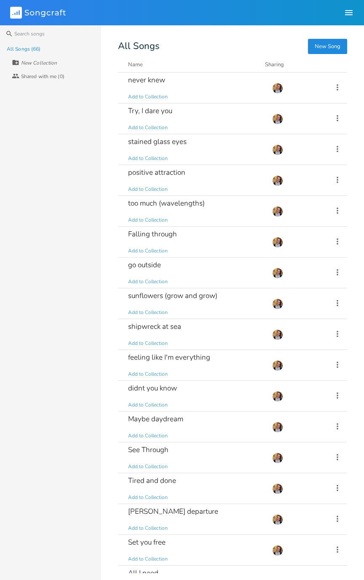
click at [197, 293] on div "didnt you know Add to Collection" at bounding box center [195, 395] width 134 height 30
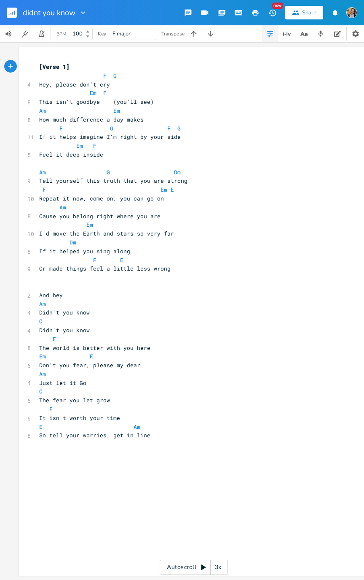
click at [19, 11] on button "button" at bounding box center [15, 13] width 17 height 20
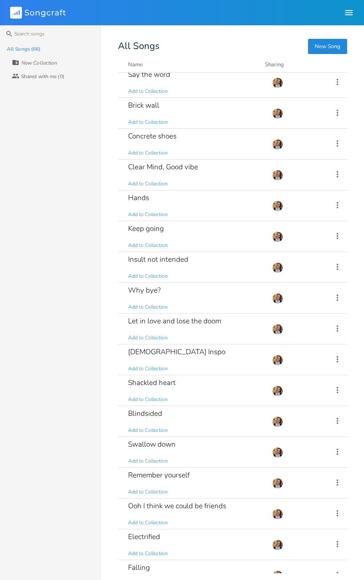
scroll to position [688, 0]
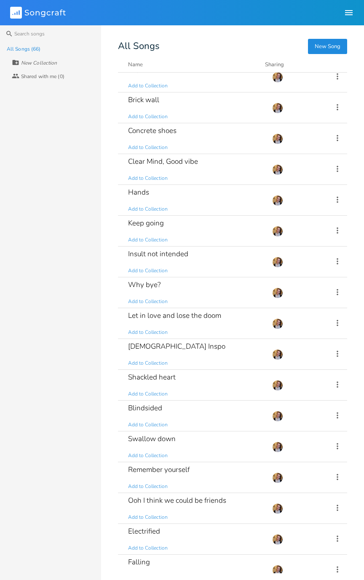
click at [230, 293] on div "Blindsided Add to Collection" at bounding box center [195, 415] width 134 height 30
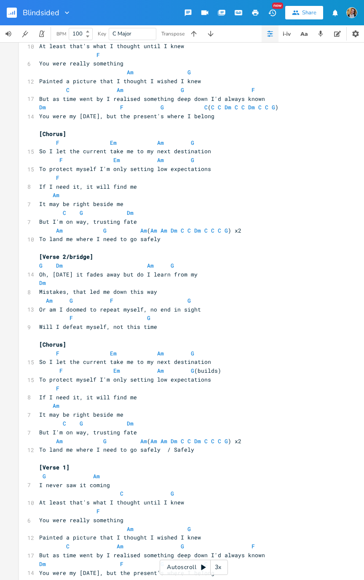
scroll to position [93, 0]
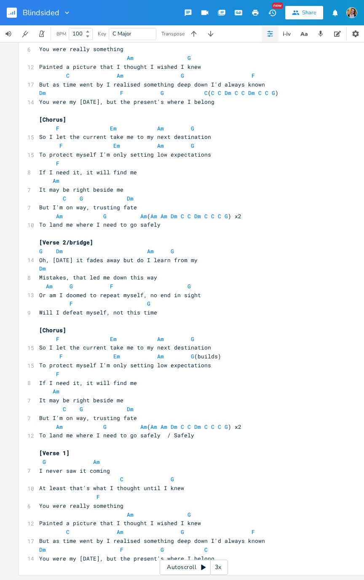
click at [7, 13] on rect "button" at bounding box center [12, 13] width 10 height 10
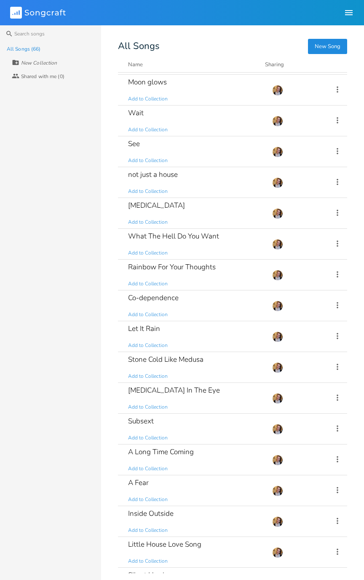
scroll to position [1320, 0]
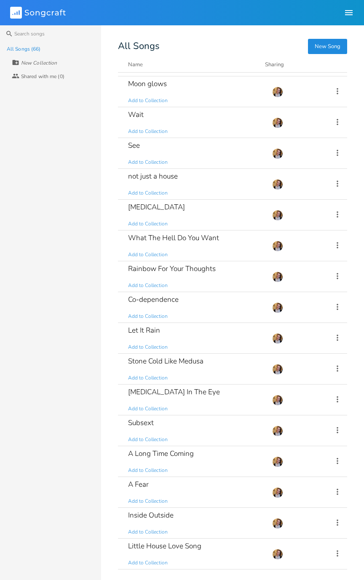
click at [228, 243] on div "What The Hell Do You Want Add to Collection" at bounding box center [195, 245] width 134 height 30
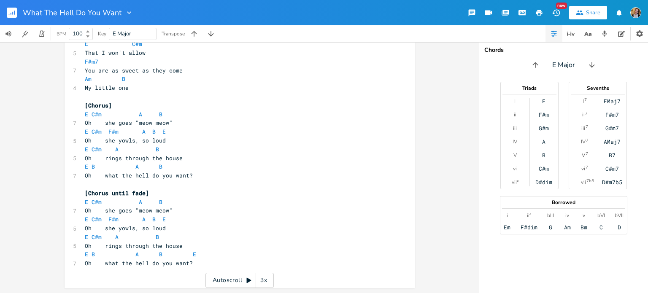
scroll to position [663, 0]
click at [208, 265] on pre "Oh what the hell do you want?" at bounding box center [235, 263] width 305 height 9
click at [209, 178] on pre "Oh what the hell do you want?" at bounding box center [235, 175] width 305 height 9
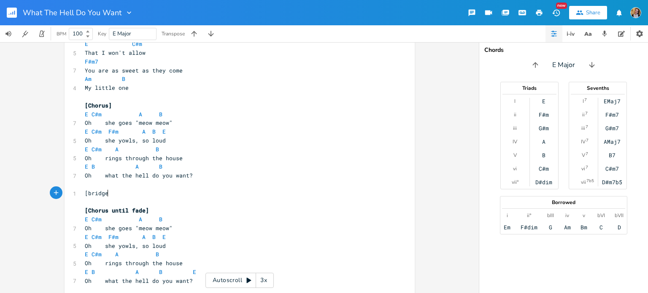
type textarea "[bridge]"
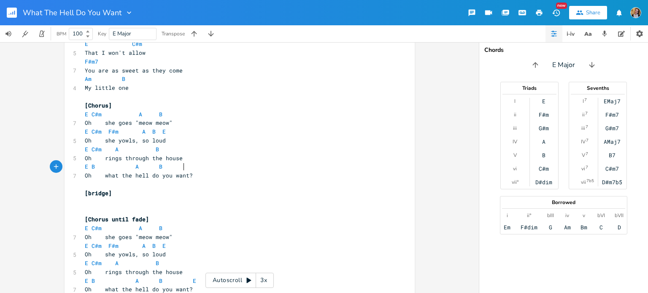
click at [180, 169] on span "E B A B" at bounding box center [139, 167] width 108 height 8
type textarea "F#m"
click at [115, 207] on pre "​" at bounding box center [235, 210] width 305 height 9
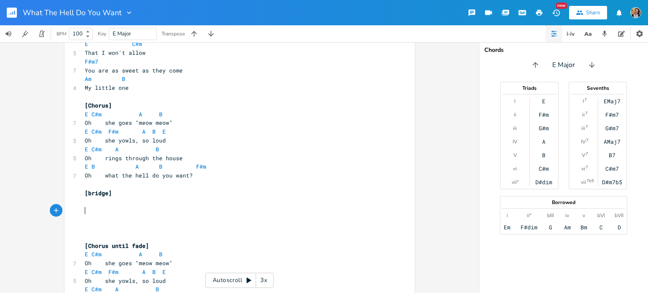
click at [100, 212] on pre "​" at bounding box center [235, 210] width 305 height 9
type textarea "You ar"
type textarea "You and me we aren't speaking the l"
type textarea "same"
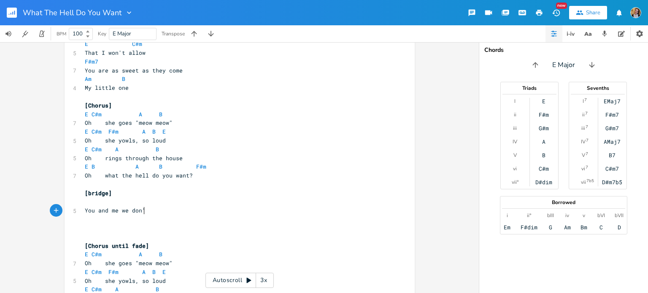
type textarea "e we don'"
type textarea "t speak from the same dictionary"
type textarea "You and me we don't speak from the same dictionary"
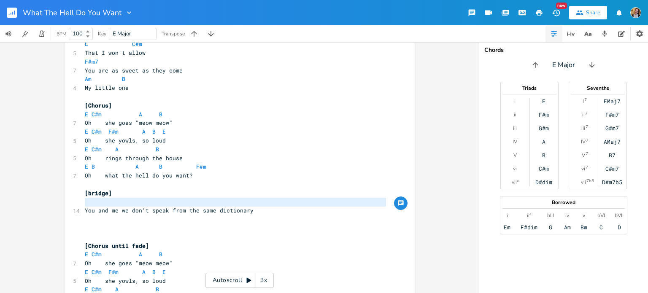
type textarea "You and me we don't speak from the same dictionary"
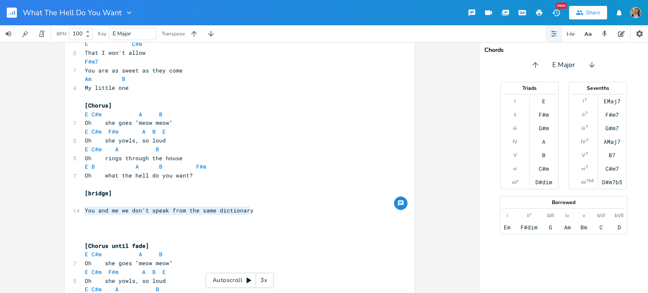
drag, startPoint x: 82, startPoint y: 212, endPoint x: 279, endPoint y: 212, distance: 197.0
click at [279, 212] on pre "You and me we don't speak from the same dictionary" at bounding box center [235, 210] width 305 height 9
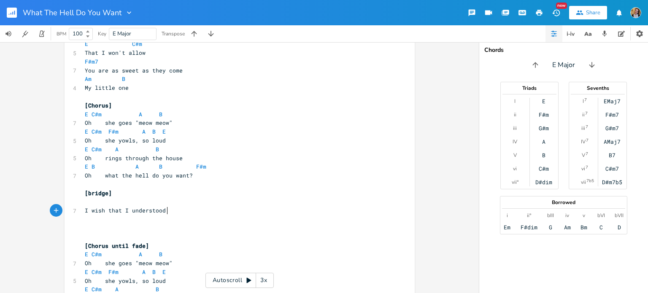
type textarea "I wish that I understood h"
type textarea "the thing you try to say"
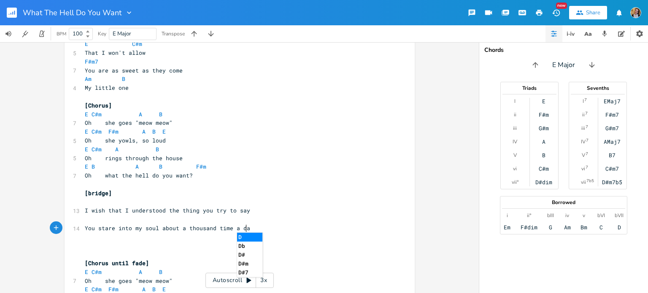
type textarea "You stare into my soul about a thousand time a day"
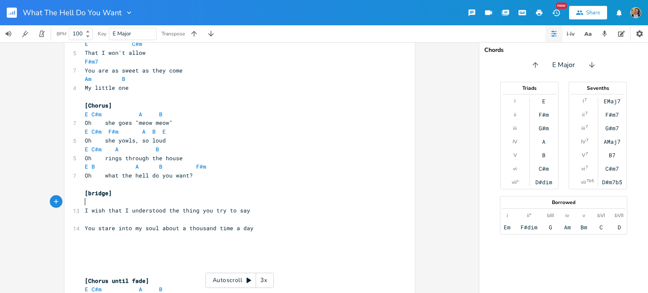
click at [85, 200] on pre "​" at bounding box center [235, 202] width 305 height 9
type textarea "(F#m)"
click at [85, 210] on span "I wish that I understood the thing you try to say" at bounding box center [167, 211] width 165 height 8
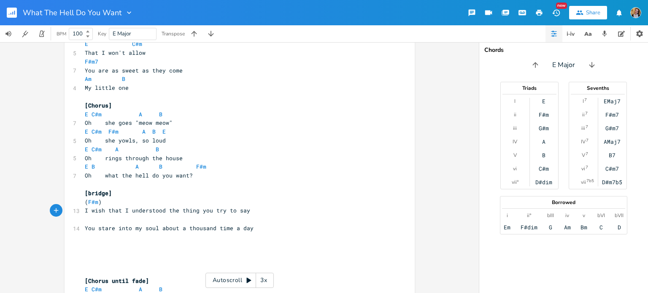
click at [103, 204] on pre "( F#m )" at bounding box center [235, 202] width 305 height 9
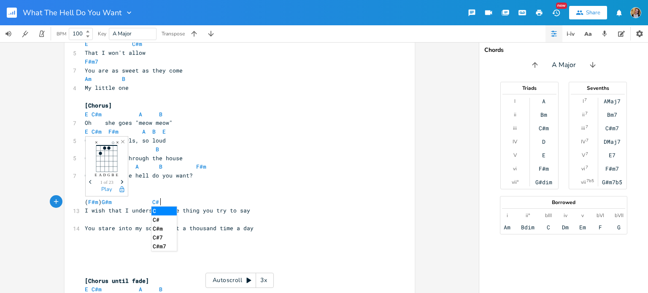
type textarea "G#m C#m"
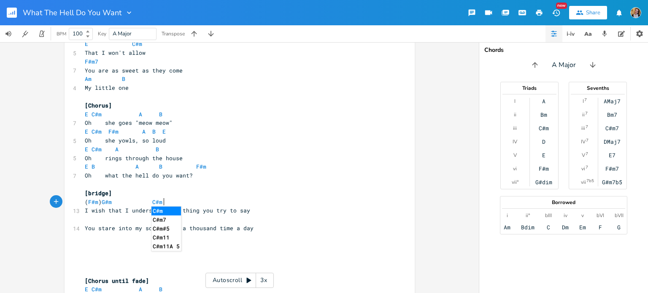
click at [175, 201] on pre "( F#m ) G#m C#m" at bounding box center [235, 202] width 305 height 9
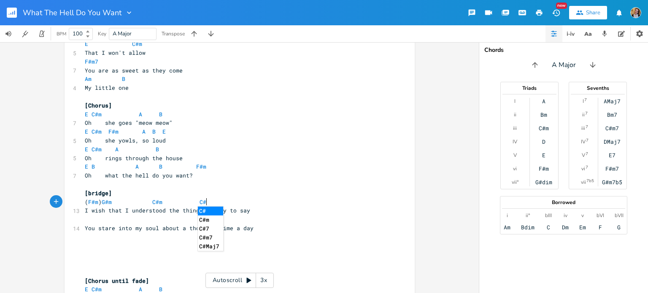
type textarea "C#m"
type textarea "F#"
drag, startPoint x: 189, startPoint y: 168, endPoint x: 197, endPoint y: 168, distance: 8.4
click at [197, 168] on span "E B A B F#m" at bounding box center [149, 167] width 128 height 8
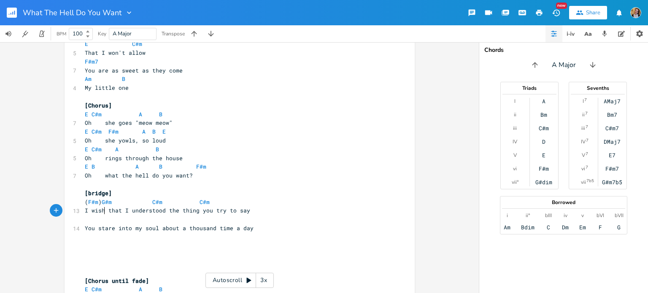
click at [102, 214] on pre "I wish that I understood the thing you try to say" at bounding box center [235, 210] width 305 height 9
click at [106, 198] on span "G#m" at bounding box center [107, 202] width 10 height 8
click at [102, 201] on span "G#m" at bounding box center [107, 202] width 10 height 8
type textarea "C#m"
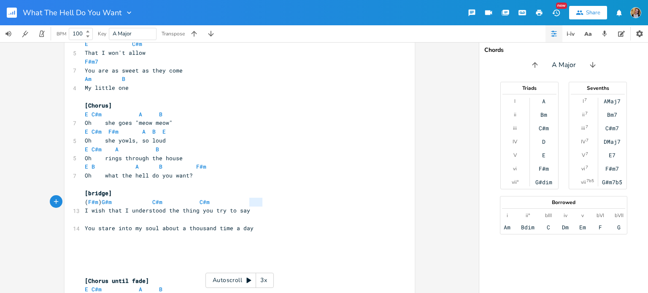
drag, startPoint x: 277, startPoint y: 204, endPoint x: 246, endPoint y: 204, distance: 30.8
click at [246, 204] on pre "( F#m ) G#m C#m C#m" at bounding box center [235, 202] width 305 height 9
click at [162, 203] on span "C#m" at bounding box center [157, 202] width 10 height 8
click at [207, 211] on span "I wish that I understood the thing you try to say" at bounding box center [167, 211] width 165 height 8
type textarea "s"
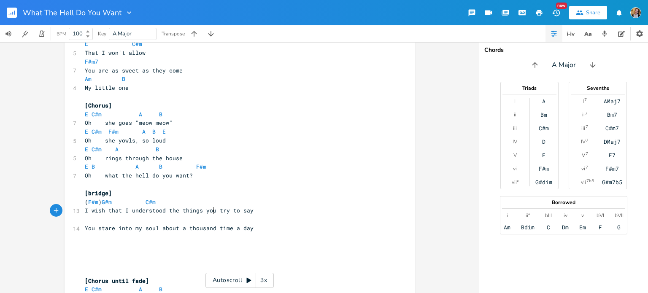
scroll to position [0, 2]
click at [272, 208] on pre "I wish that I understood the things you try to say" at bounding box center [235, 210] width 305 height 9
click at [241, 197] on pre "[bridge]" at bounding box center [235, 193] width 305 height 9
click at [189, 200] on span "( F#m ) G#m C#m" at bounding box center [137, 202] width 105 height 8
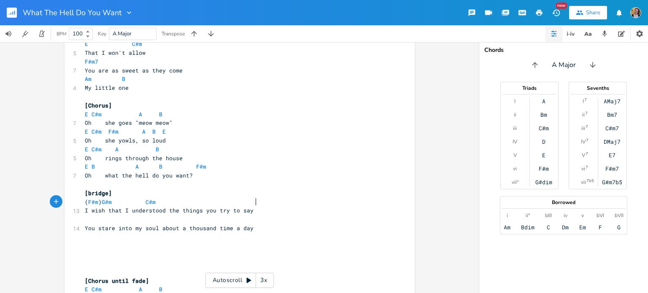
scroll to position [0, 9]
type textarea "G#m A"
click at [165, 222] on pre "​" at bounding box center [235, 219] width 305 height 9
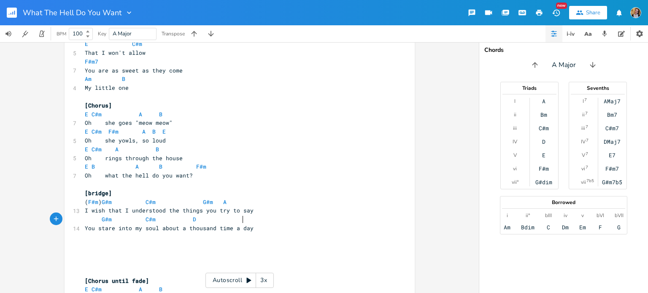
type textarea "G#m C#m D A"
click at [164, 243] on pre "​" at bounding box center [235, 246] width 305 height 9
type textarea "A"
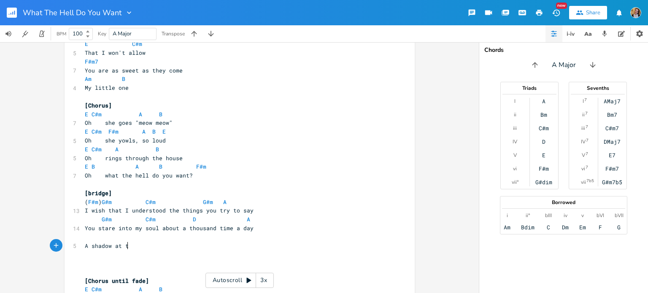
type textarea "A shadow at te"
type textarea "he best and worst times I"
type textarea ", trying to [PERSON_NAME]"
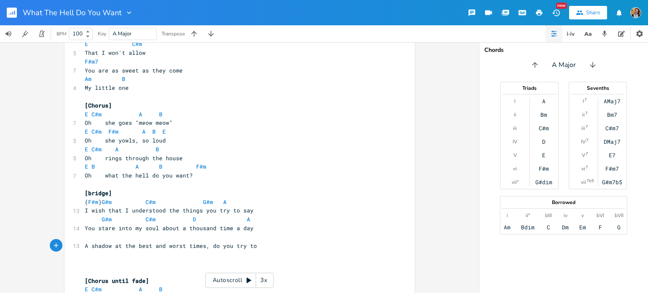
type textarea "do you try to k"
type textarea "- are you tyi"
type textarea "rying to kill me?"
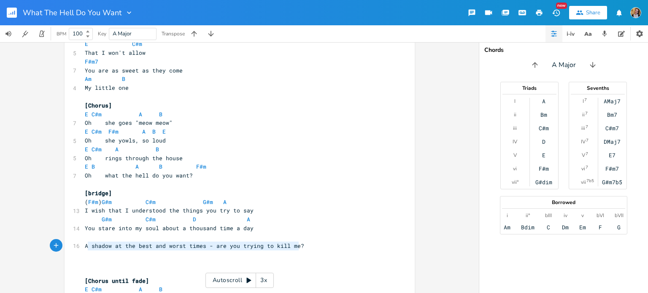
type textarea "A shadow at the best and worst times - are you trying to kill me?"
drag, startPoint x: 320, startPoint y: 248, endPoint x: 75, endPoint y: 248, distance: 245.0
click at [83, 248] on div "16 A shadow at the best and worst times - are you trying to kill me?" at bounding box center [235, 246] width 305 height 9
click at [120, 251] on pre "​" at bounding box center [235, 254] width 305 height 9
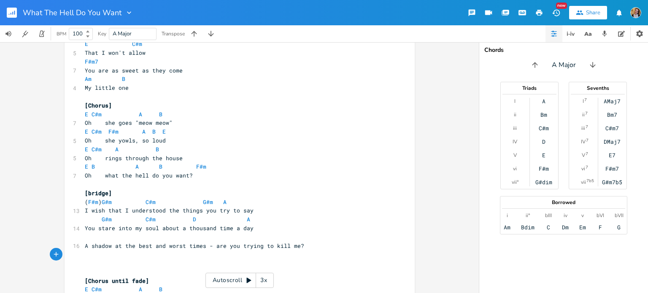
click at [136, 218] on span "G#m C#m D A" at bounding box center [167, 220] width 165 height 8
click at [97, 222] on span "G#m C#m D A" at bounding box center [179, 220] width 189 height 8
click at [164, 220] on span "G#m C#m D A" at bounding box center [189, 220] width 209 height 8
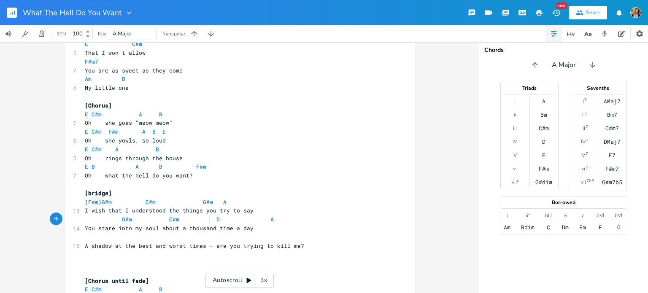
type textarea "D"
drag, startPoint x: 208, startPoint y: 219, endPoint x: 214, endPoint y: 219, distance: 6.3
click at [214, 219] on span "G#m C#m D A" at bounding box center [179, 220] width 189 height 8
type textarea "G#m"
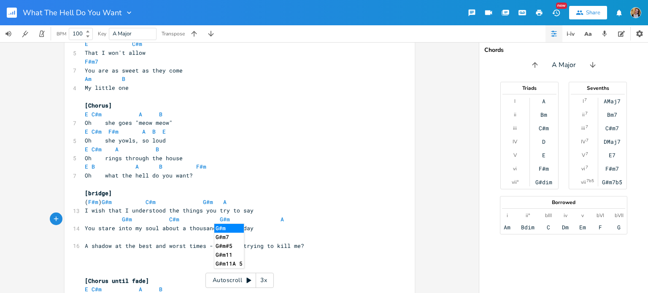
click at [253, 234] on pre "​" at bounding box center [235, 237] width 305 height 9
click at [226, 229] on span "You stare into my soul about a thousand time a day" at bounding box center [169, 228] width 169 height 8
type textarea "s"
click at [264, 225] on pre "You stare into my soul about a thousand times a day" at bounding box center [235, 228] width 305 height 9
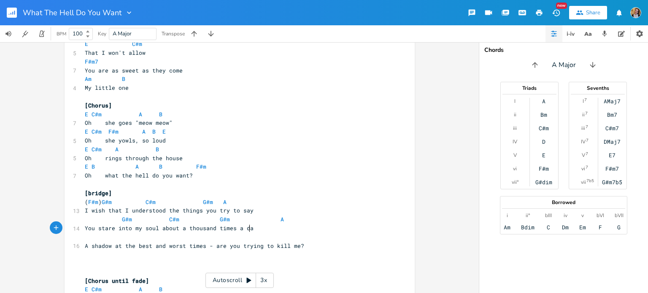
type textarea "ay"
click at [260, 219] on span "G#m C#m G#m A" at bounding box center [184, 220] width 199 height 8
type textarea "es - are you trying to kill me?"
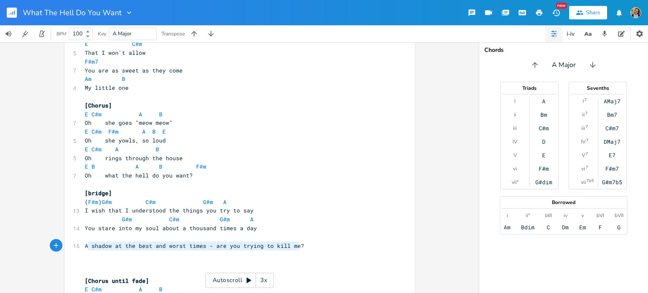
type textarea "A shadow at the best and worst times - are you trying to kill me?"
drag, startPoint x: 304, startPoint y: 243, endPoint x: 81, endPoint y: 246, distance: 222.7
click at [83, 246] on pre "A shadow at the best and worst times - are you trying to kill me?" at bounding box center [235, 246] width 305 height 9
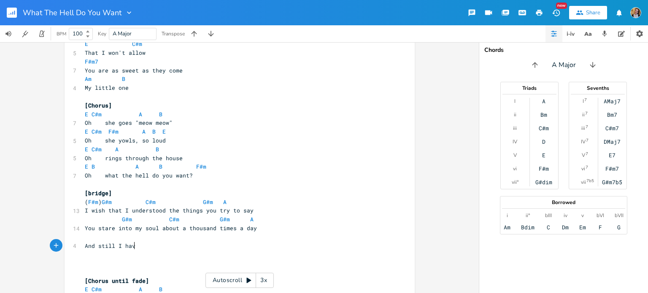
type textarea "And still I hav"
type textarea "e very little graps of"
type textarea "sp of you"
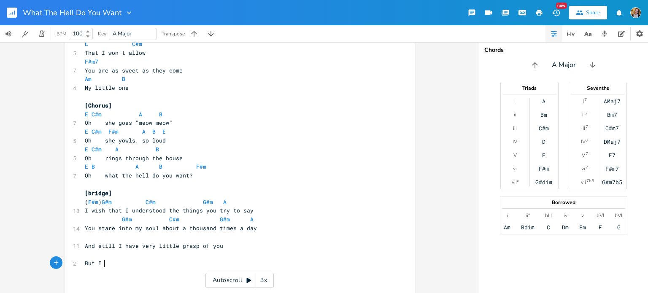
scroll to position [0, 13]
type textarea "But I wi;;"
type textarea "ill slow blink again and aa"
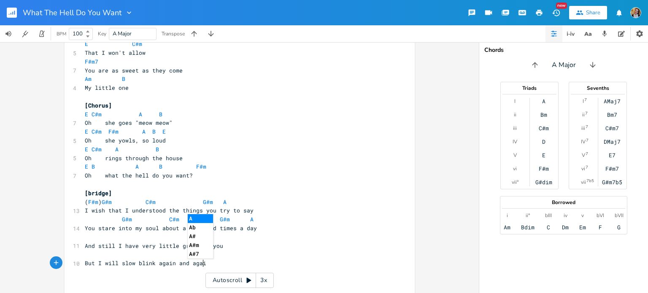
type textarea "gain"
type textarea "An"
type textarea "f uo"
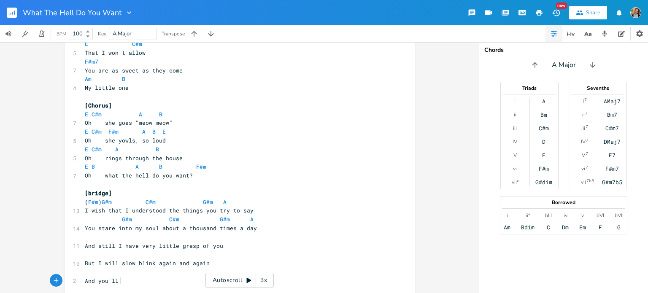
type textarea "d you'll go"
click at [230, 161] on pre "Oh rings through the house" at bounding box center [235, 158] width 305 height 9
click at [106, 244] on span "And still I have very little grasp of you" at bounding box center [154, 246] width 138 height 8
type textarea "still"
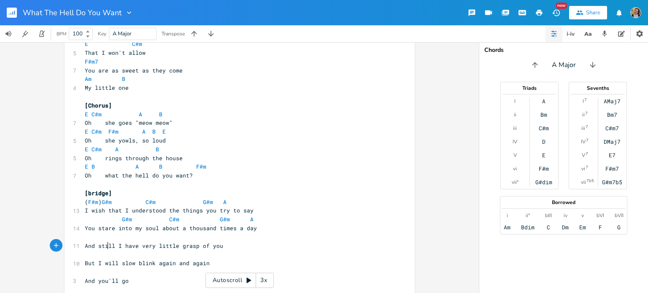
click at [106, 244] on span "And still I have very little grasp of you" at bounding box center [154, 246] width 138 height 8
type textarea "still"
click at [126, 240] on pre "​" at bounding box center [235, 237] width 305 height 9
type textarea "G#m"
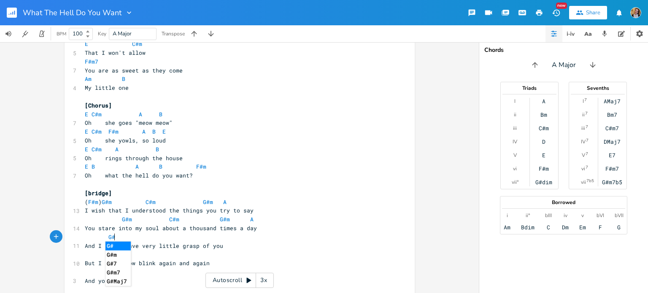
scroll to position [0, 22]
click at [105, 240] on span "G#m" at bounding box center [102, 237] width 34 height 8
click at [117, 235] on pre "G#m" at bounding box center [235, 237] width 305 height 9
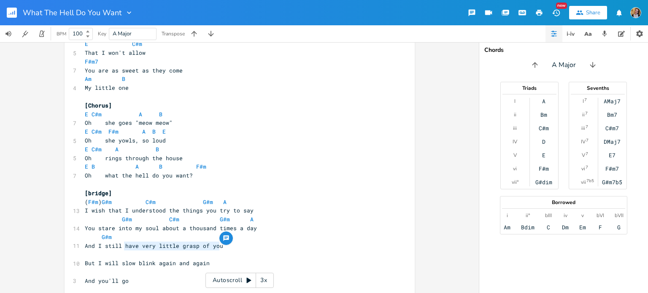
drag, startPoint x: 233, startPoint y: 246, endPoint x: 123, endPoint y: 246, distance: 109.7
click at [123, 246] on pre "And I still have very little grasp of you" at bounding box center [235, 246] width 305 height 9
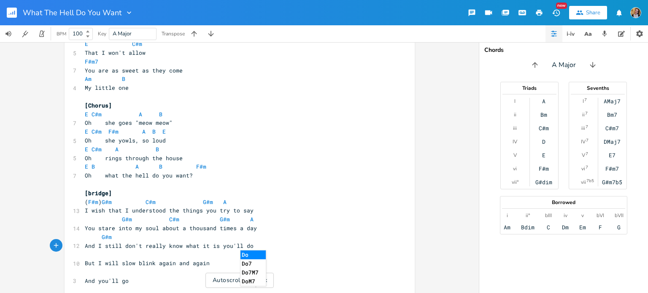
click at [155, 237] on pre "G#m" at bounding box center [235, 237] width 305 height 9
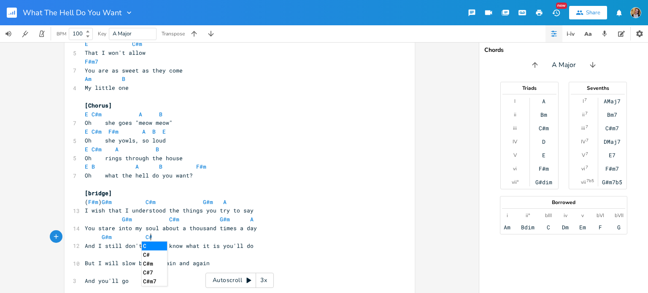
scroll to position [0, 26]
click at [179, 194] on pre "[bridge]" at bounding box center [235, 193] width 305 height 9
click at [224, 233] on pre "G#m C#m" at bounding box center [235, 237] width 305 height 9
click at [182, 254] on pre "​" at bounding box center [235, 254] width 305 height 9
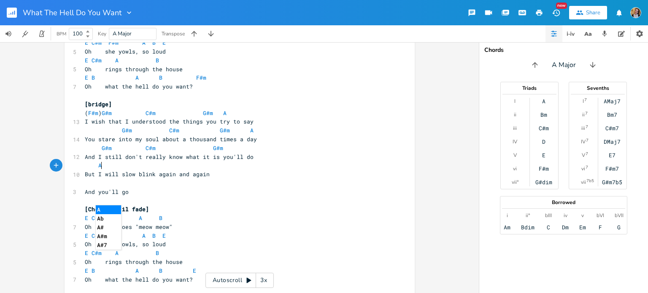
scroll to position [752, 0]
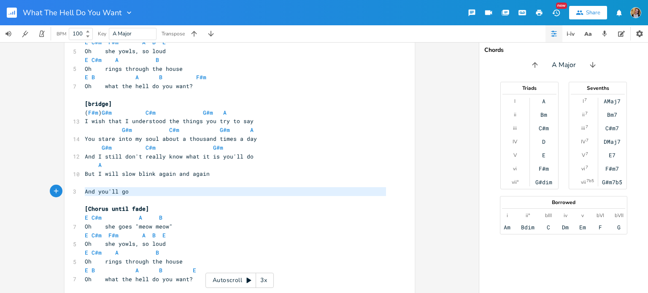
drag, startPoint x: 139, startPoint y: 197, endPoint x: 75, endPoint y: 192, distance: 63.9
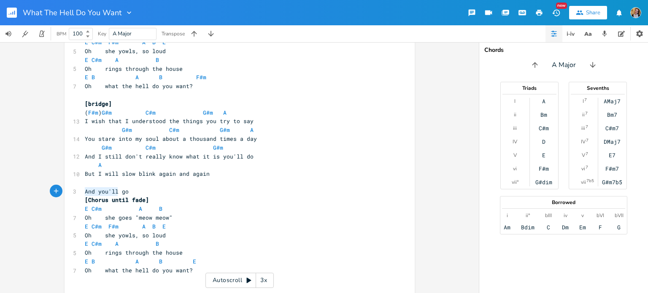
drag, startPoint x: 83, startPoint y: 193, endPoint x: 148, endPoint y: 192, distance: 65.0
click at [148, 192] on pre "And you'll go" at bounding box center [235, 191] width 305 height 9
click at [111, 217] on span "Oh she goes "meow meow"" at bounding box center [129, 218] width 88 height 8
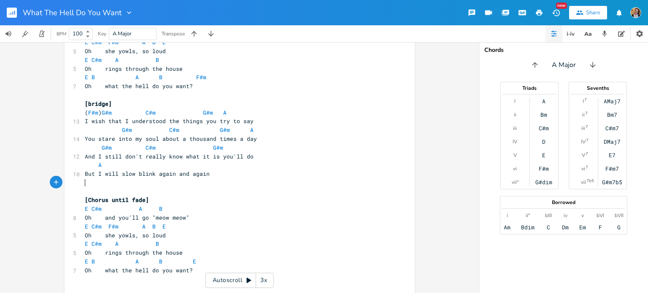
click at [113, 183] on pre "​" at bounding box center [235, 182] width 305 height 9
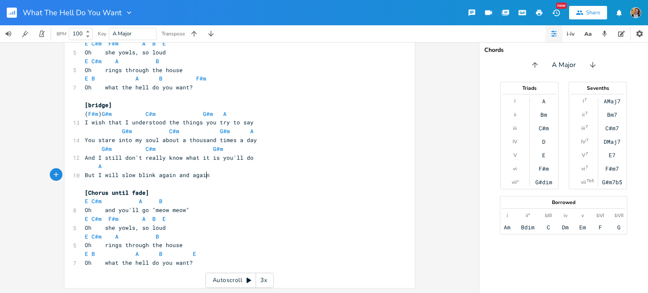
scroll to position [751, 0]
click at [135, 170] on pre "A" at bounding box center [235, 166] width 305 height 9
click at [83, 202] on pre "E C#m A B" at bounding box center [235, 201] width 305 height 9
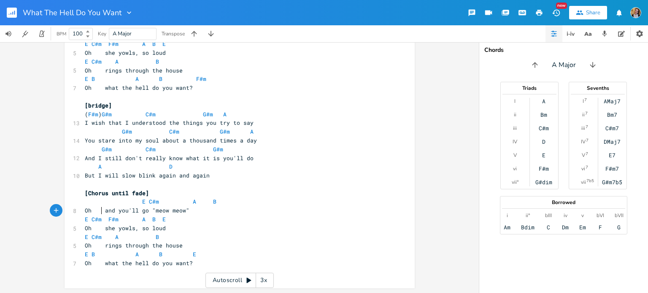
click at [97, 211] on span "Oh and you'll go "meow meow"" at bounding box center [137, 211] width 105 height 8
click at [135, 212] on span "Oh and you'll go "meow meow"" at bounding box center [132, 211] width 94 height 8
click at [142, 204] on span "E" at bounding box center [143, 202] width 3 height 8
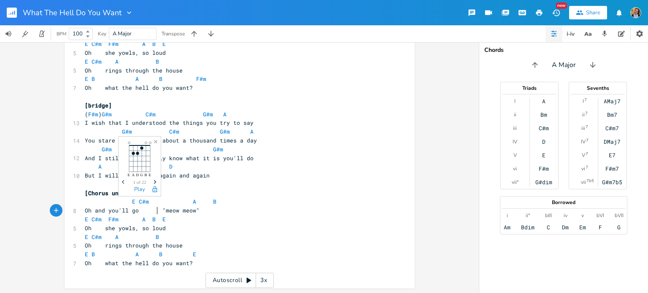
click at [154, 212] on span "Oh and you'll go "meow meow"" at bounding box center [142, 211] width 115 height 8
click at [179, 202] on span "E C#m A B" at bounding box center [151, 202] width 132 height 8
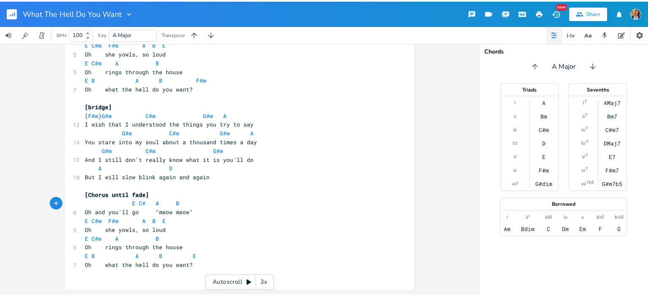
scroll to position [0, 1]
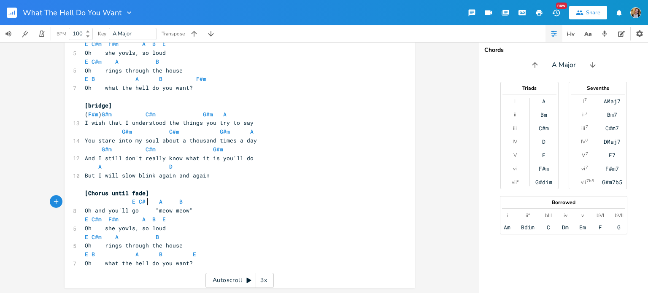
click at [208, 209] on pre "Oh and you'll go "meow meow"" at bounding box center [235, 210] width 305 height 9
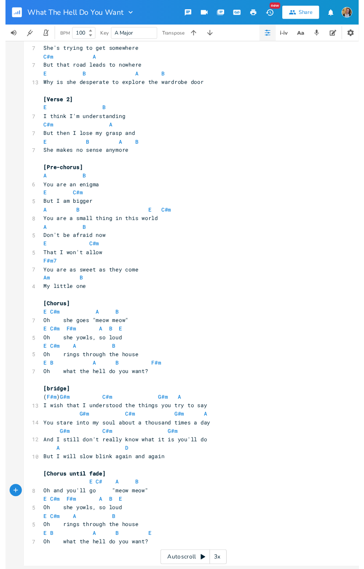
scroll to position [461, 0]
